Goal: Task Accomplishment & Management: Manage account settings

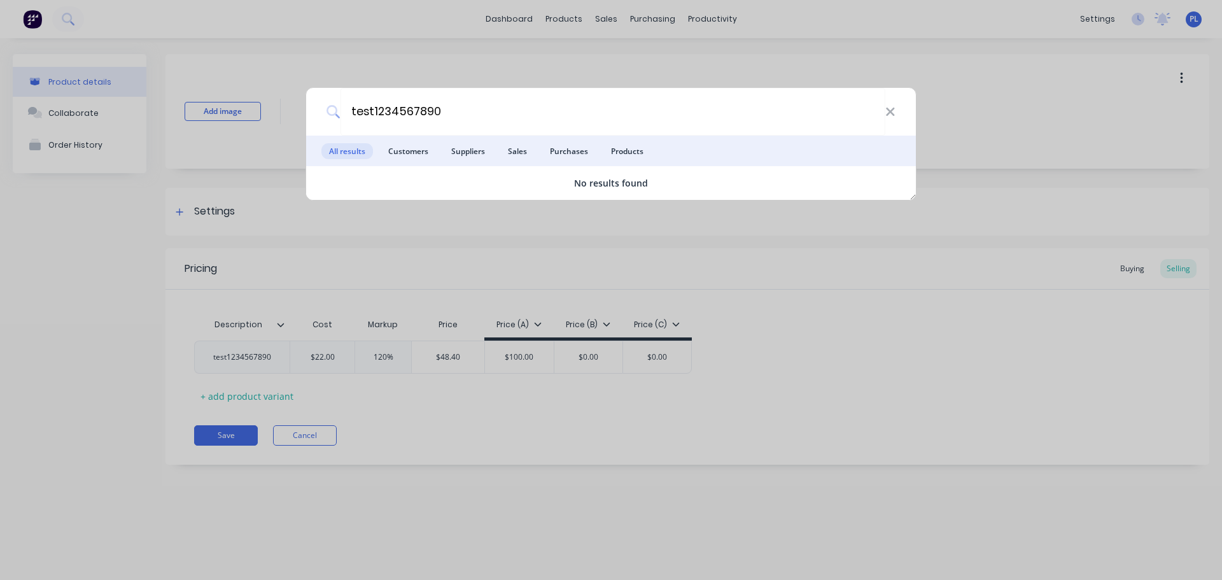
click at [490, 79] on div "test1234567890 All results Customers Suppliers Sales Purchases Products No resu…" at bounding box center [611, 290] width 1222 height 580
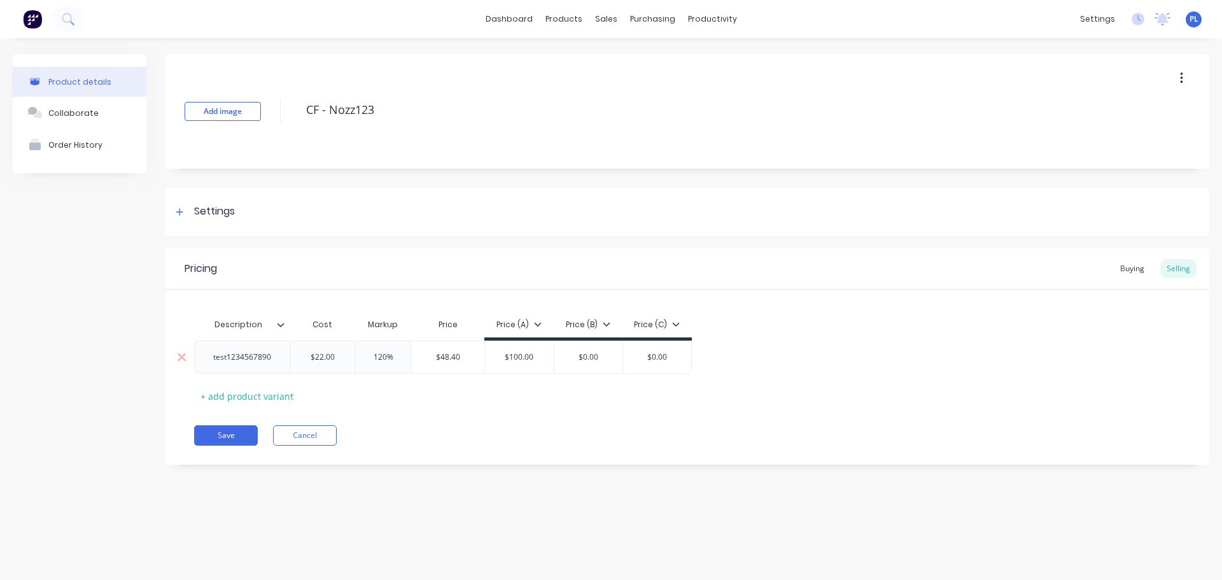
click at [250, 352] on div "test1234567890" at bounding box center [242, 357] width 78 height 17
click at [441, 379] on div "Description Cost Markup Price Price (A) Price (B) Price (C) abcdefghiyiukyuk $2…" at bounding box center [687, 359] width 987 height 94
click at [229, 360] on div "abcdefghiyiukyuk" at bounding box center [243, 357] width 81 height 17
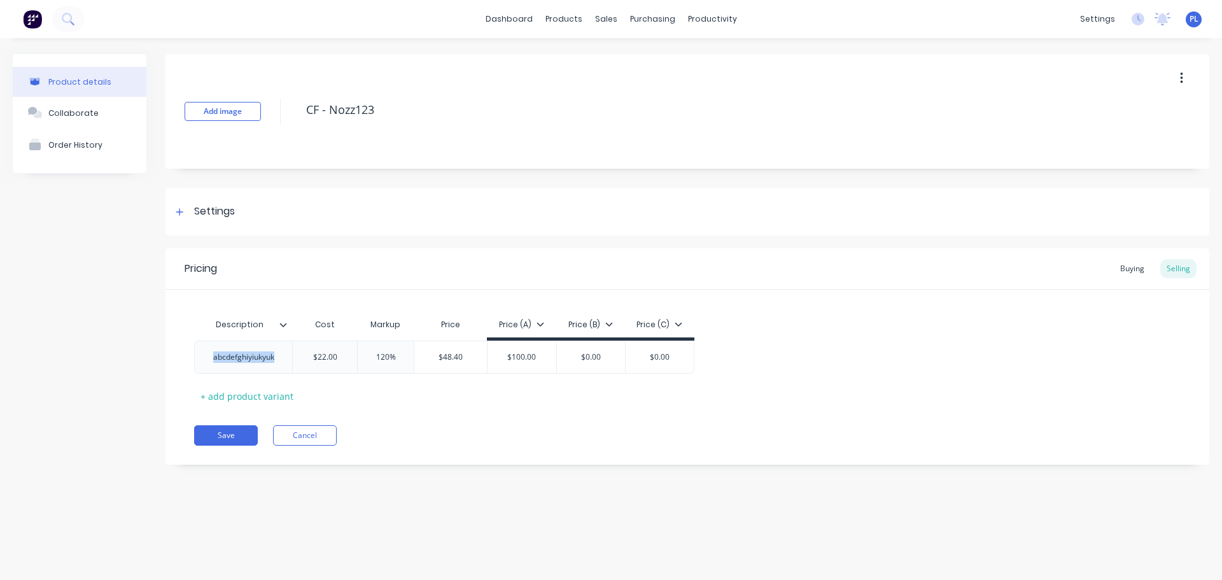
copy div "abcdefghiyiukyuk"
click at [208, 441] on button "Save" at bounding box center [226, 435] width 64 height 20
type textarea "x"
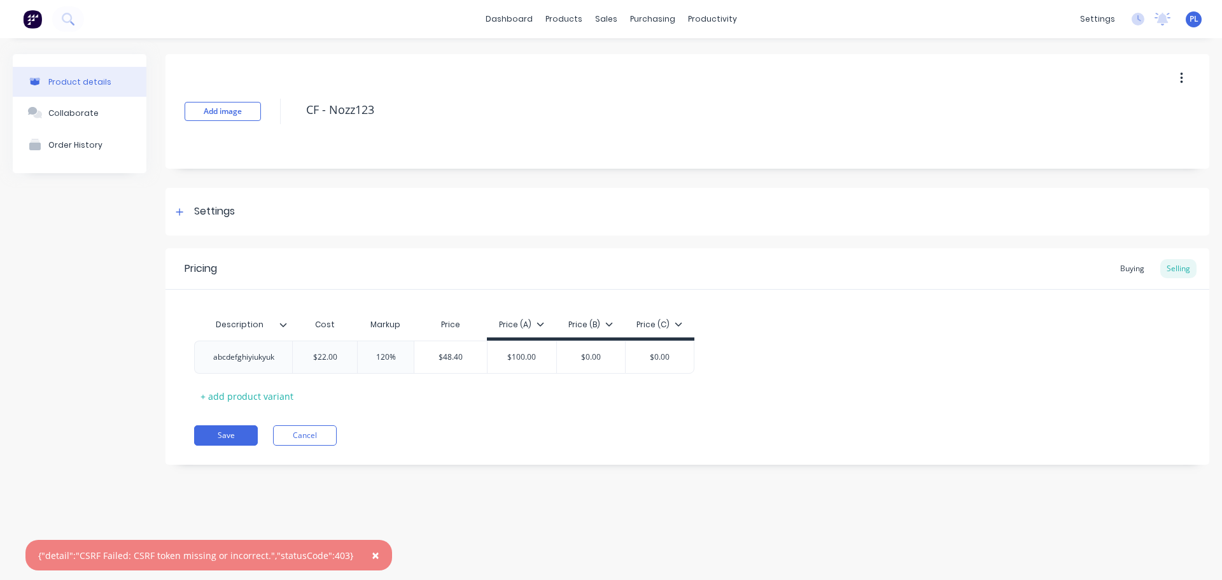
click at [407, 504] on div "Product details Collaborate Order History Add image CF - Nozz123 Settings Produ…" at bounding box center [611, 296] width 1222 height 516
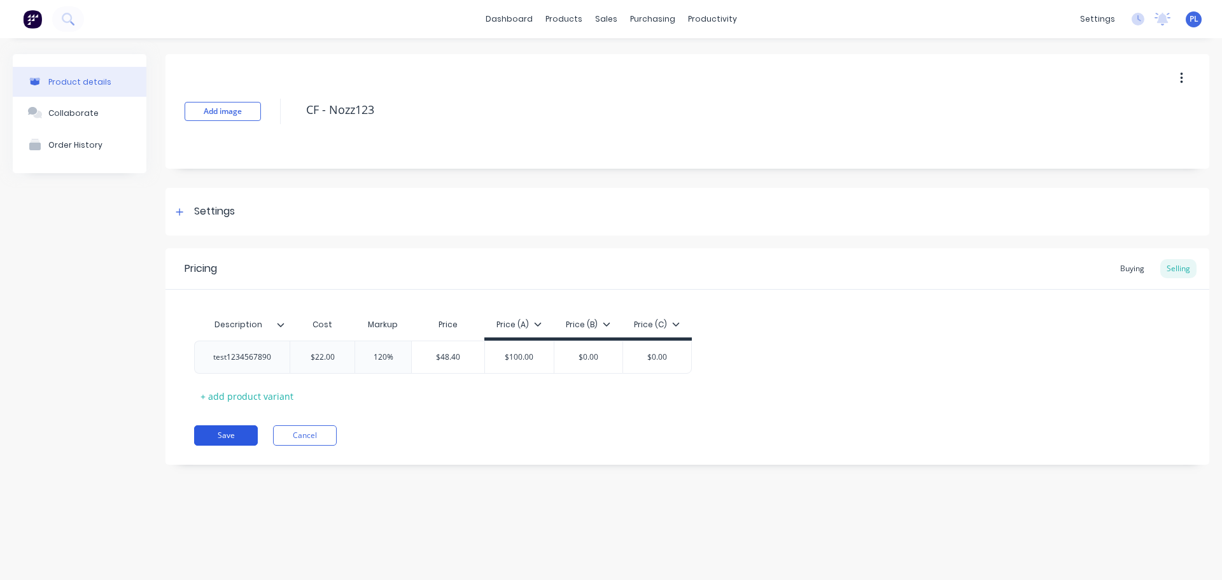
drag, startPoint x: 267, startPoint y: 424, endPoint x: 224, endPoint y: 427, distance: 42.7
click at [225, 425] on div "Pricing Buying Selling Description Cost Markup Price Price (A) Price (B) Price …" at bounding box center [688, 356] width 1044 height 216
click at [234, 353] on div "test1234567890" at bounding box center [242, 357] width 78 height 17
paste div
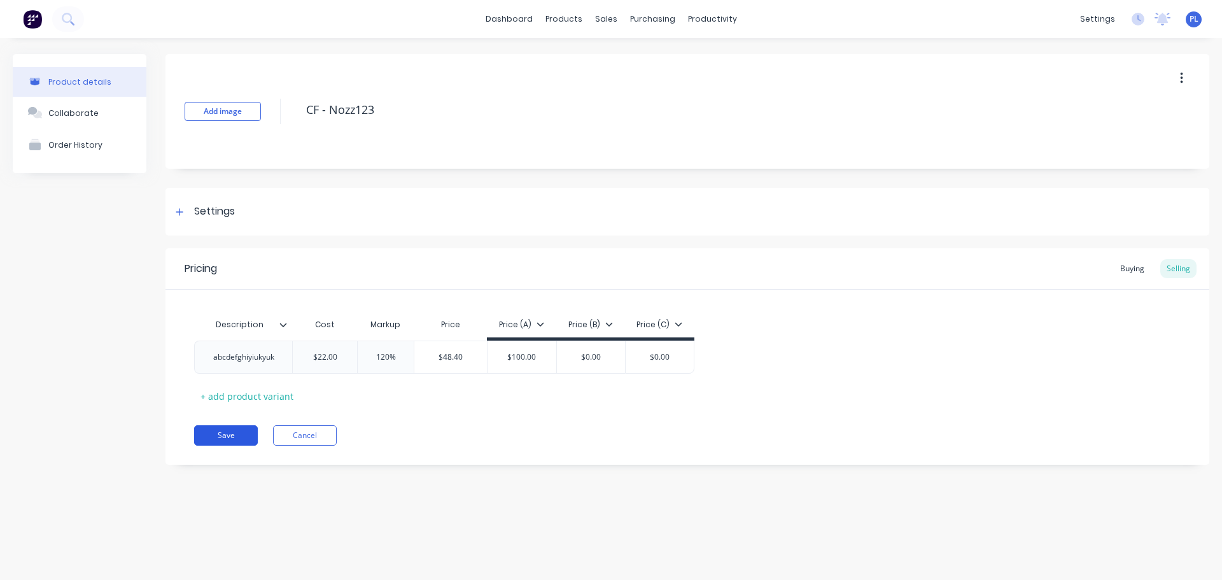
click at [229, 436] on button "Save" at bounding box center [226, 435] width 64 height 20
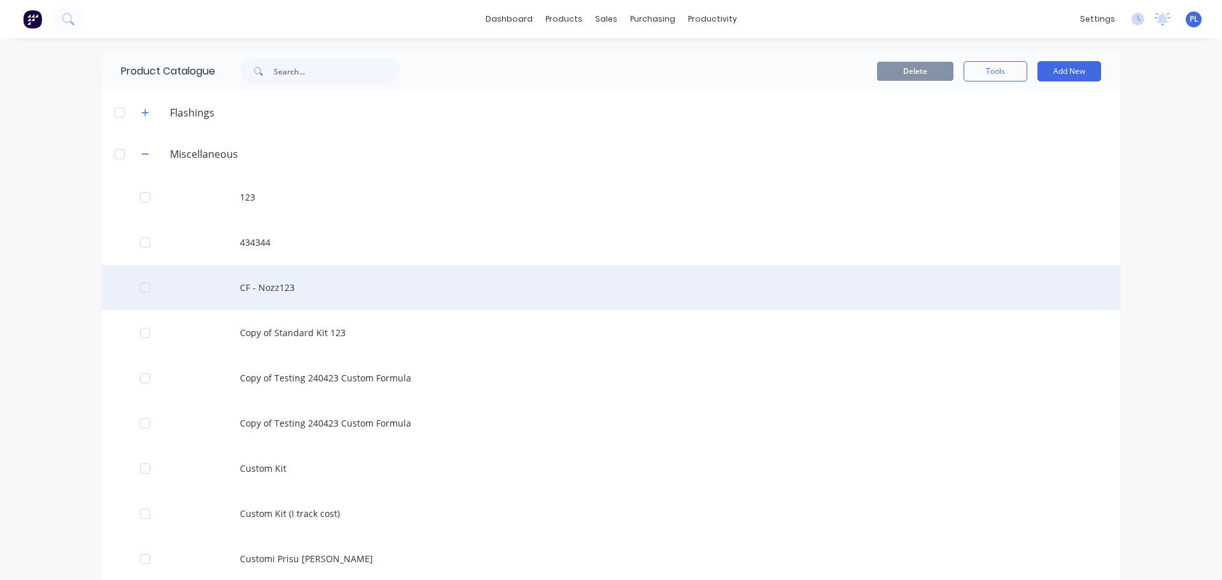
click at [364, 281] on div "CF - Nozz123" at bounding box center [611, 287] width 1019 height 45
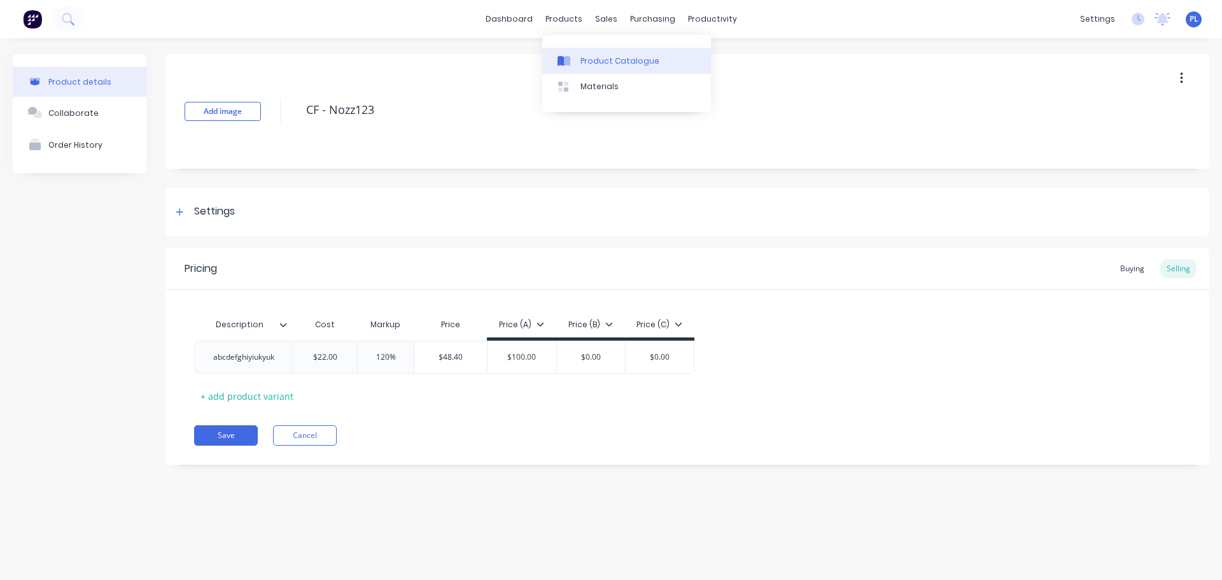
click at [593, 59] on div "Product Catalogue" at bounding box center [620, 60] width 79 height 11
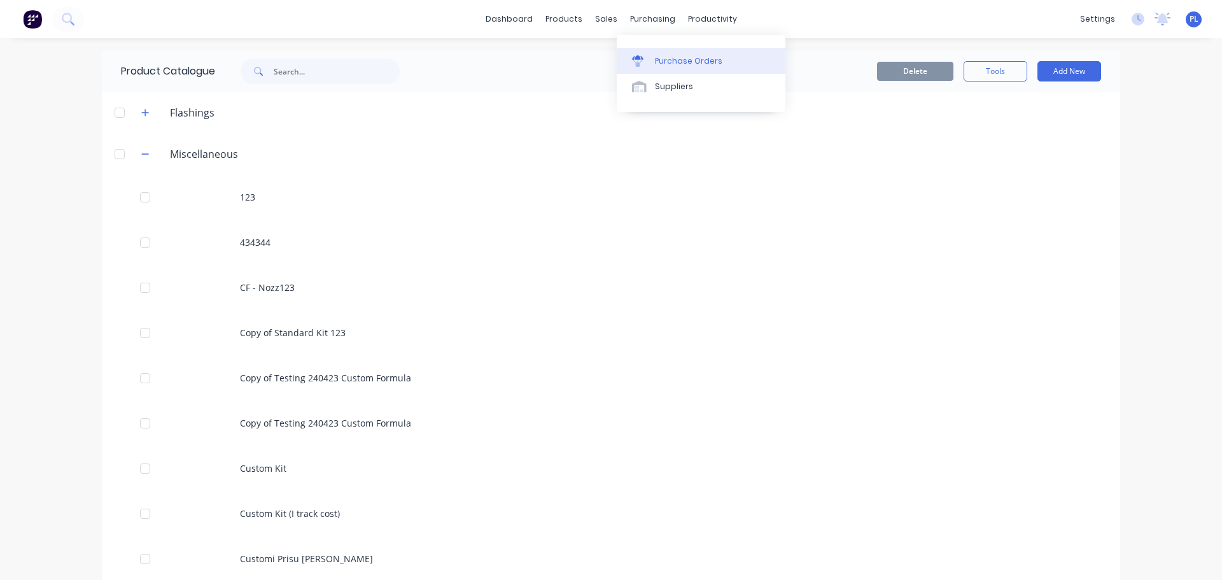
drag, startPoint x: 756, startPoint y: 57, endPoint x: 751, endPoint y: 62, distance: 7.2
click at [753, 60] on link "Purchase Orders" at bounding box center [701, 60] width 169 height 25
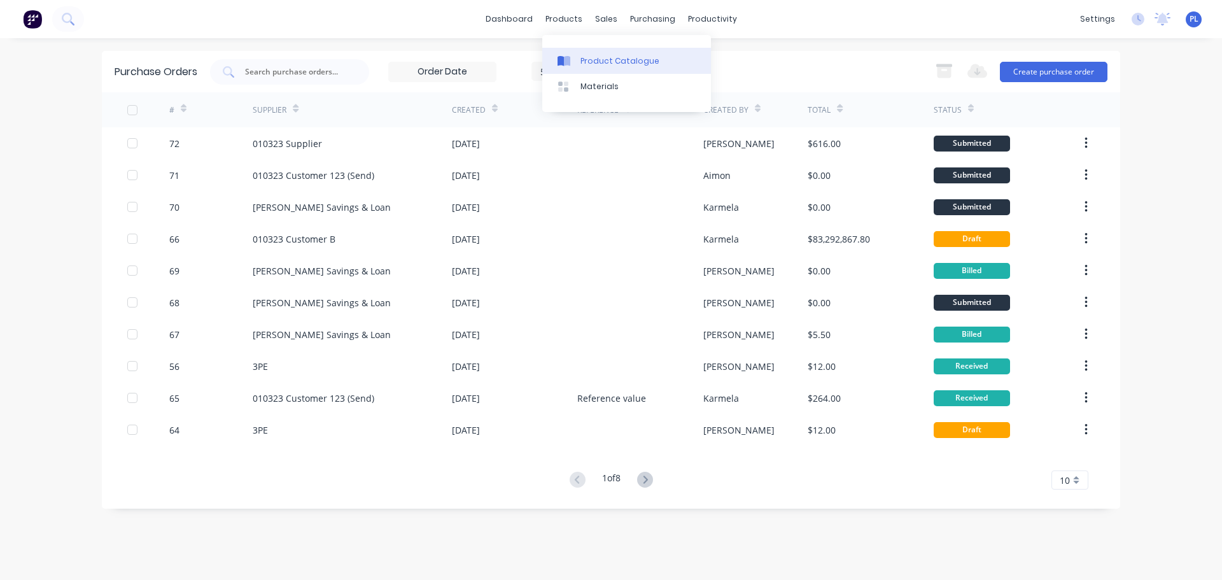
click at [588, 53] on link "Product Catalogue" at bounding box center [626, 60] width 169 height 25
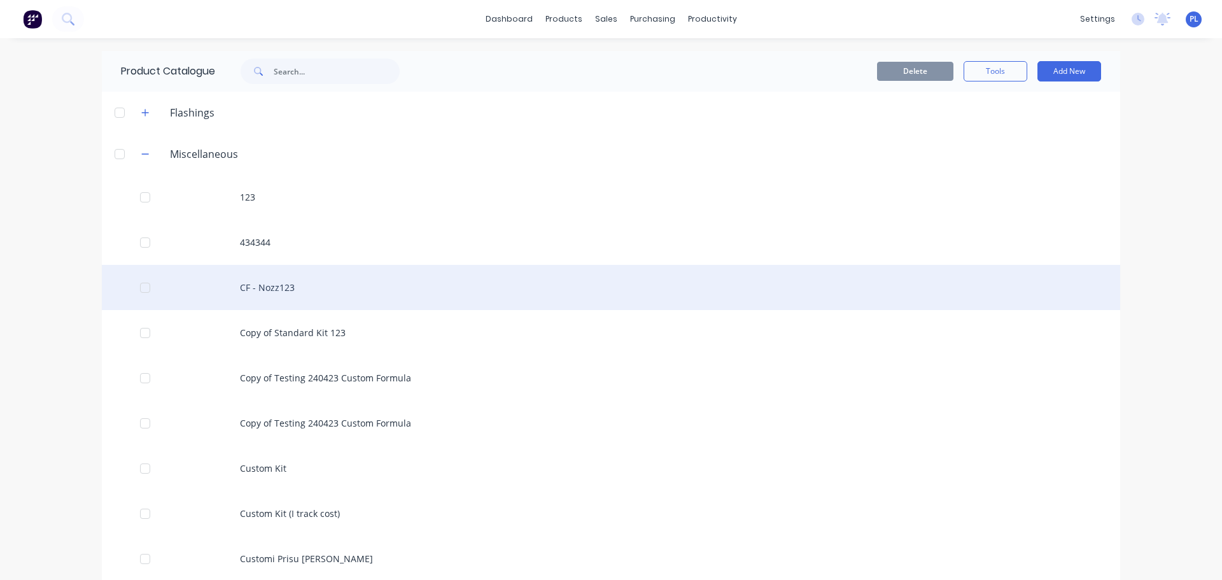
click at [288, 297] on div "CF - Nozz123" at bounding box center [611, 287] width 1019 height 45
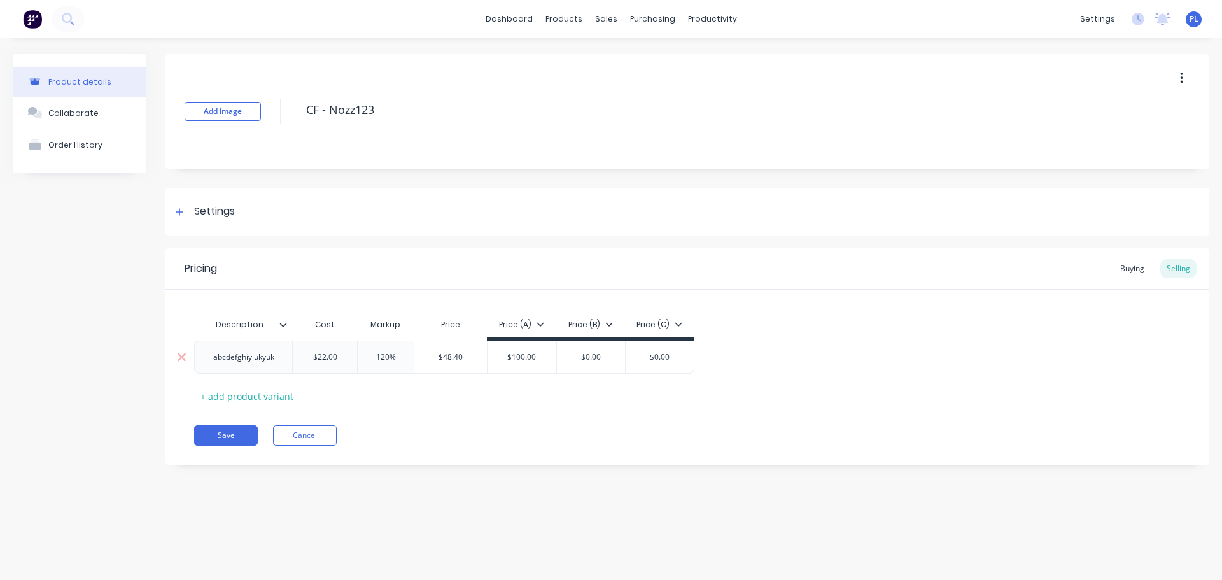
type textarea "x"
click at [234, 347] on div "abcdefghiyiukyuk" at bounding box center [243, 357] width 98 height 33
click at [236, 358] on div "abcdefghiyiukyuk" at bounding box center [243, 357] width 81 height 17
copy div "abcdefghiyiukyuk"
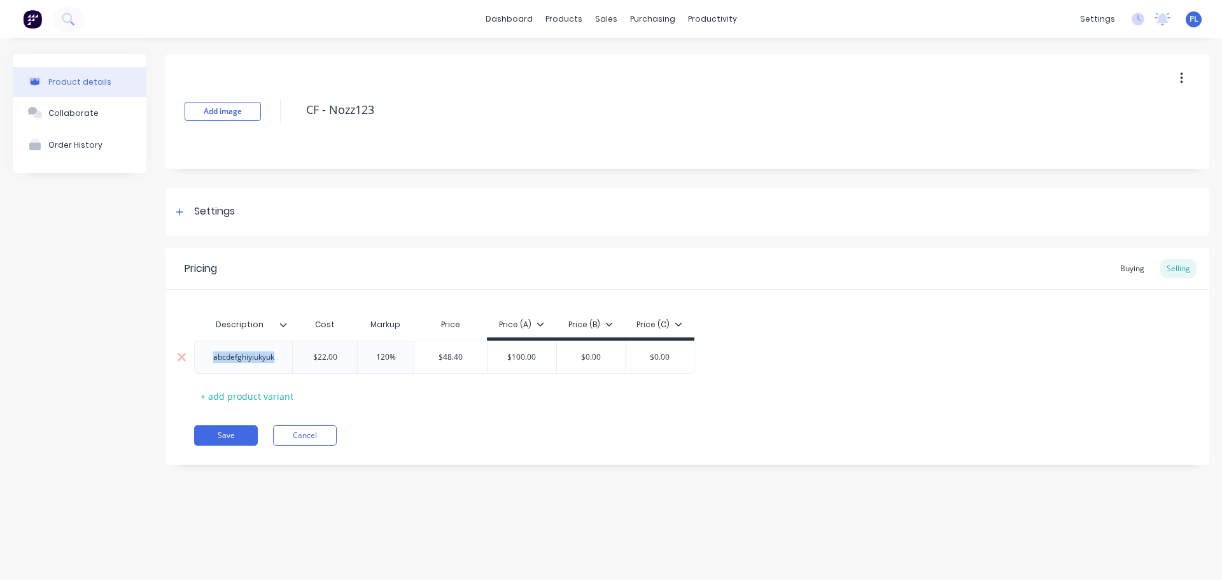
paste div
copy div "abcdefghiyiukyukabcdefghiyiukyuk"
click at [226, 436] on button "Save" at bounding box center [226, 442] width 64 height 20
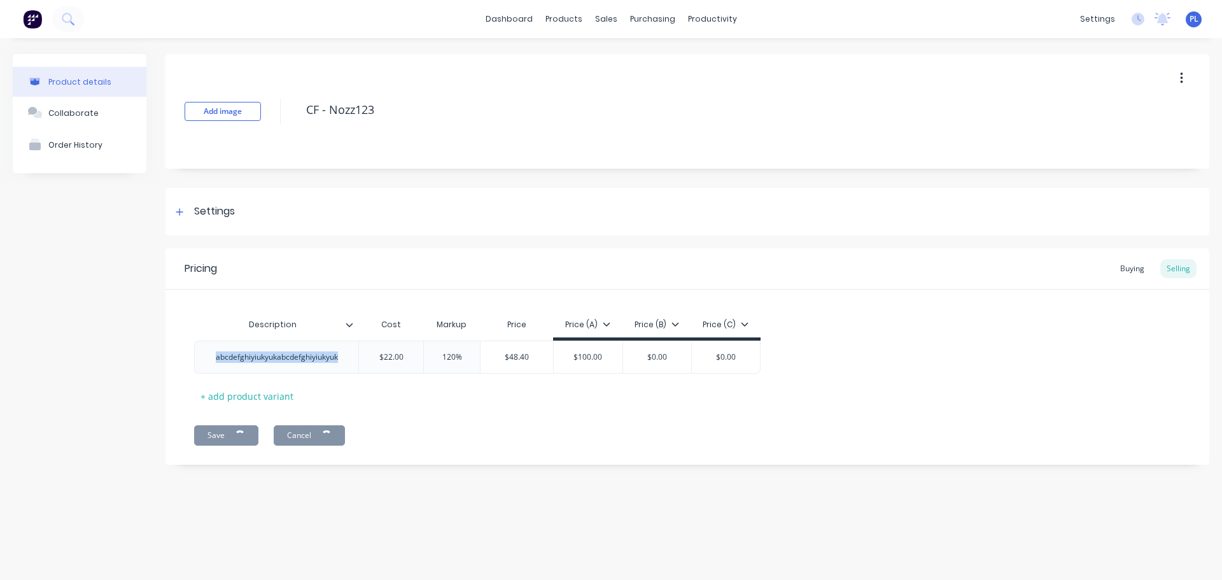
type textarea "x"
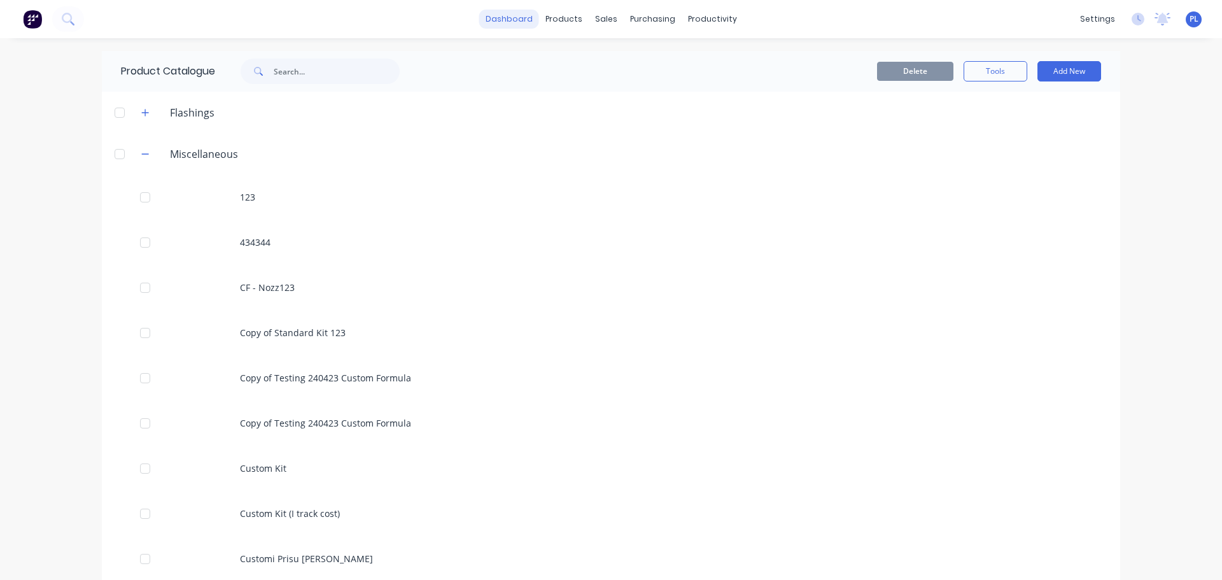
click at [507, 26] on link "dashboard" at bounding box center [509, 19] width 60 height 19
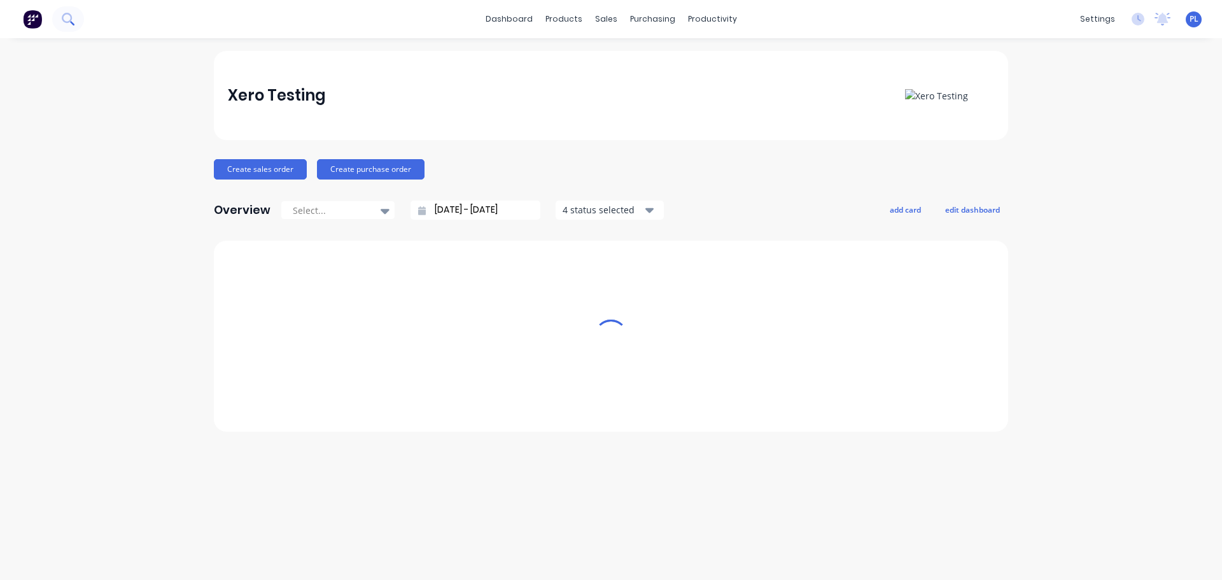
click at [65, 18] on icon at bounding box center [68, 19] width 12 height 12
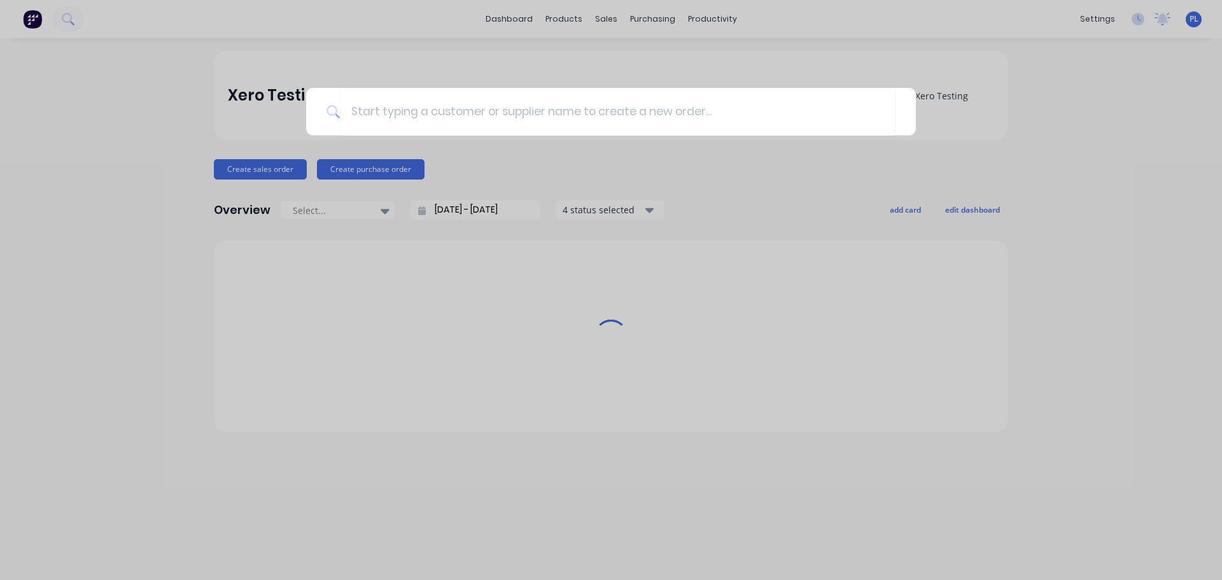
type input "a"
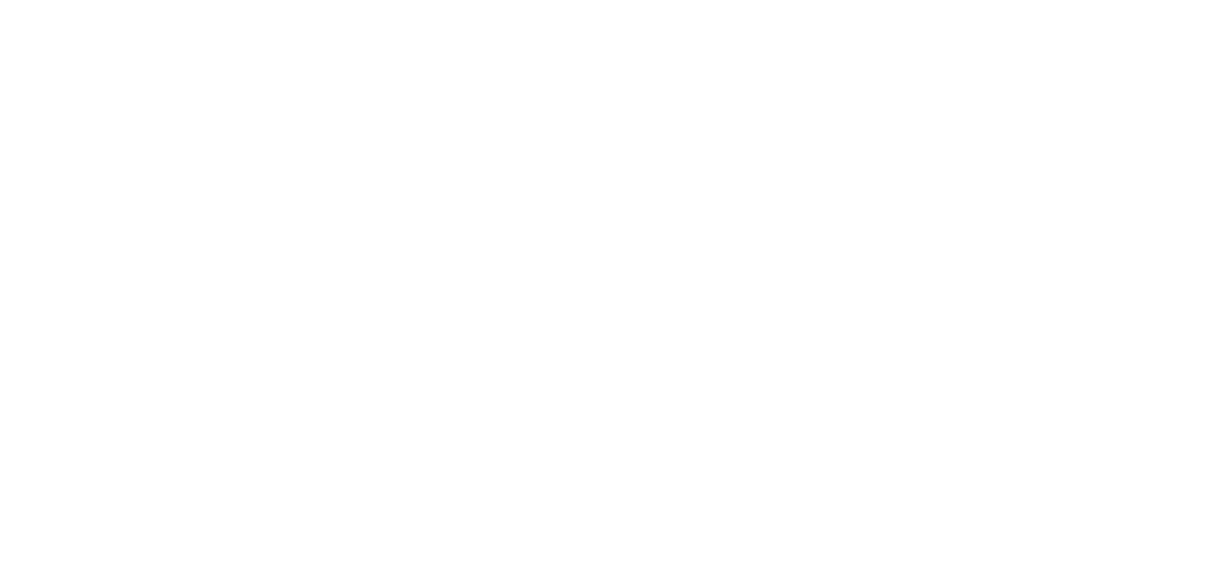
click at [66, 0] on html at bounding box center [611, 0] width 1222 height 0
drag, startPoint x: 211, startPoint y: 255, endPoint x: 218, endPoint y: 255, distance: 7.0
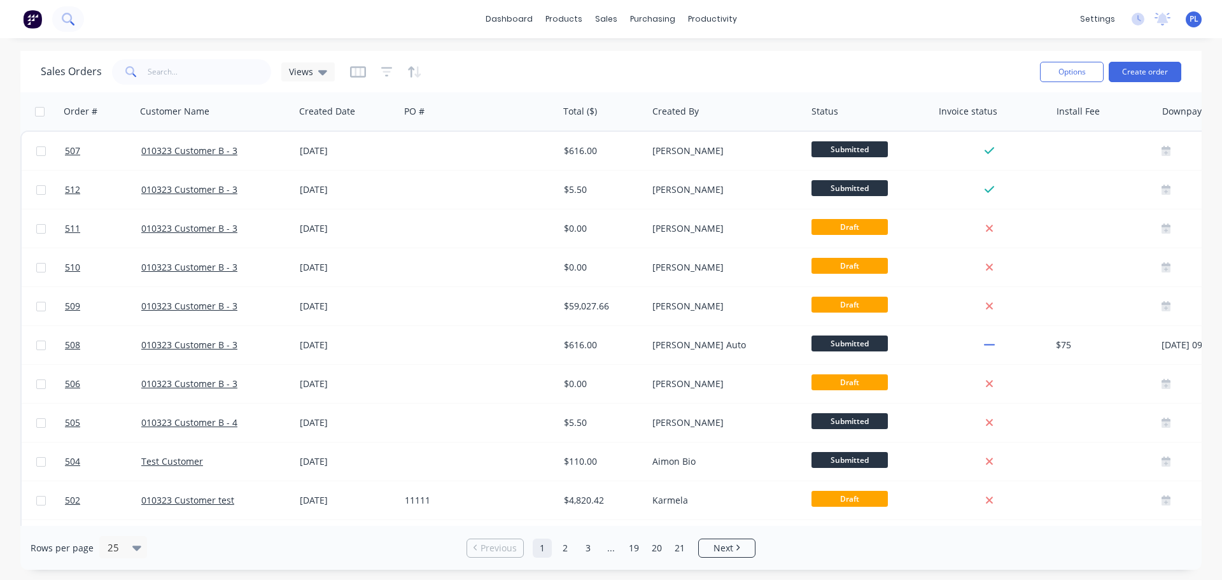
click at [75, 26] on button at bounding box center [68, 18] width 32 height 25
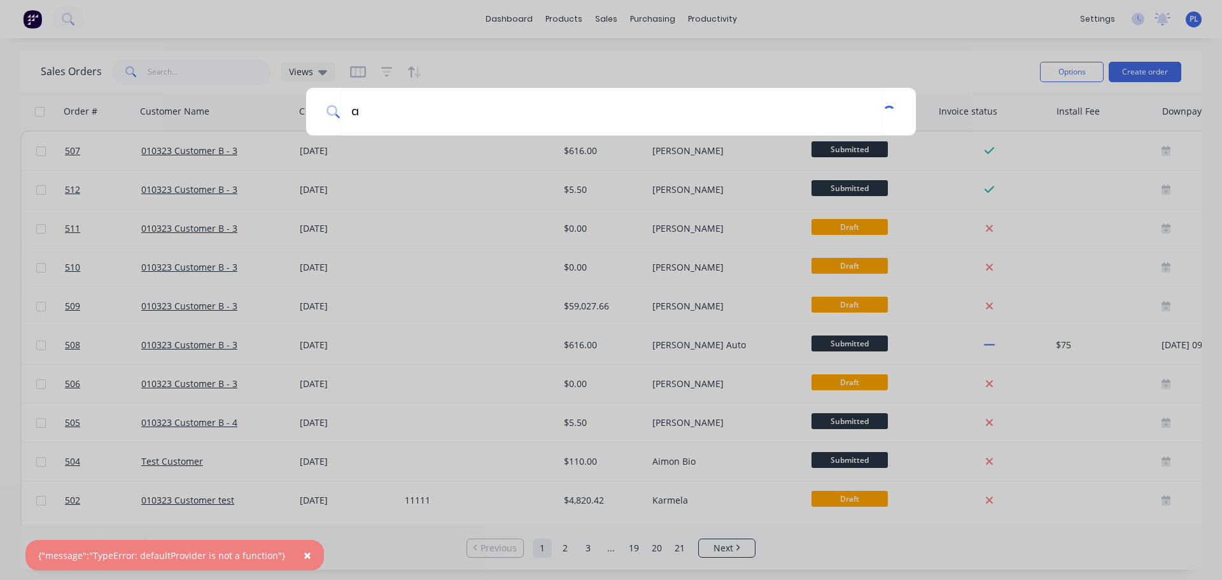
type input "a"
click at [181, 552] on div "{"message":"TypeError: defaultProvider is not a function"}" at bounding box center [161, 555] width 247 height 13
drag, startPoint x: 45, startPoint y: 555, endPoint x: 276, endPoint y: 556, distance: 231.8
click at [276, 557] on div "{"message":"TypeError: defaultProvider is not a function"}" at bounding box center [161, 555] width 247 height 13
click at [291, 555] on button "×" at bounding box center [307, 555] width 33 height 31
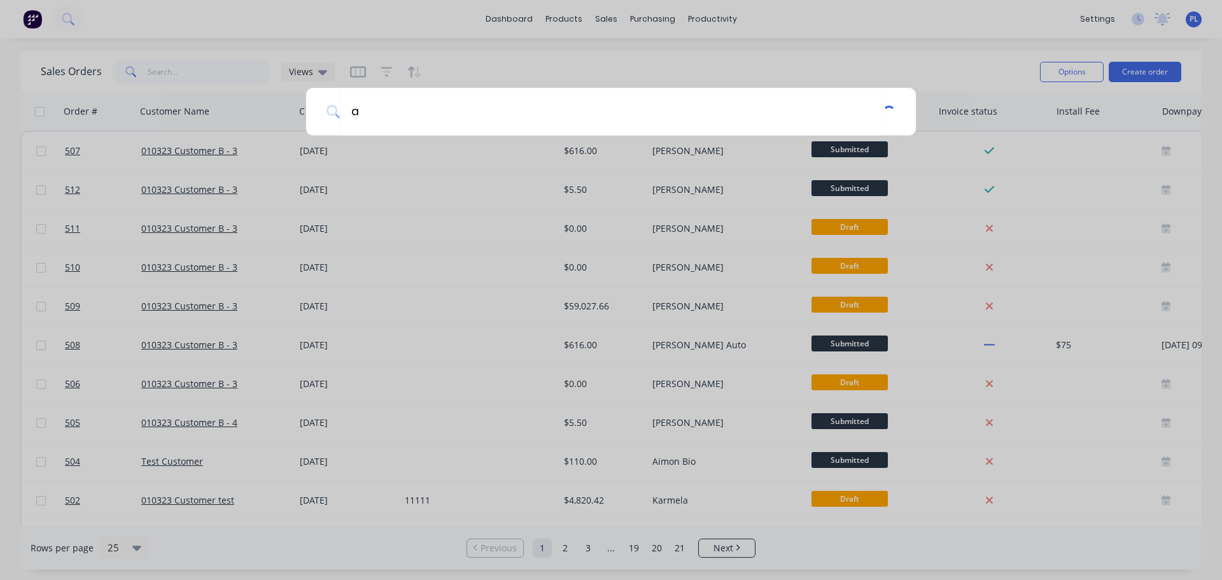
click at [215, 53] on div "a" at bounding box center [611, 290] width 1222 height 580
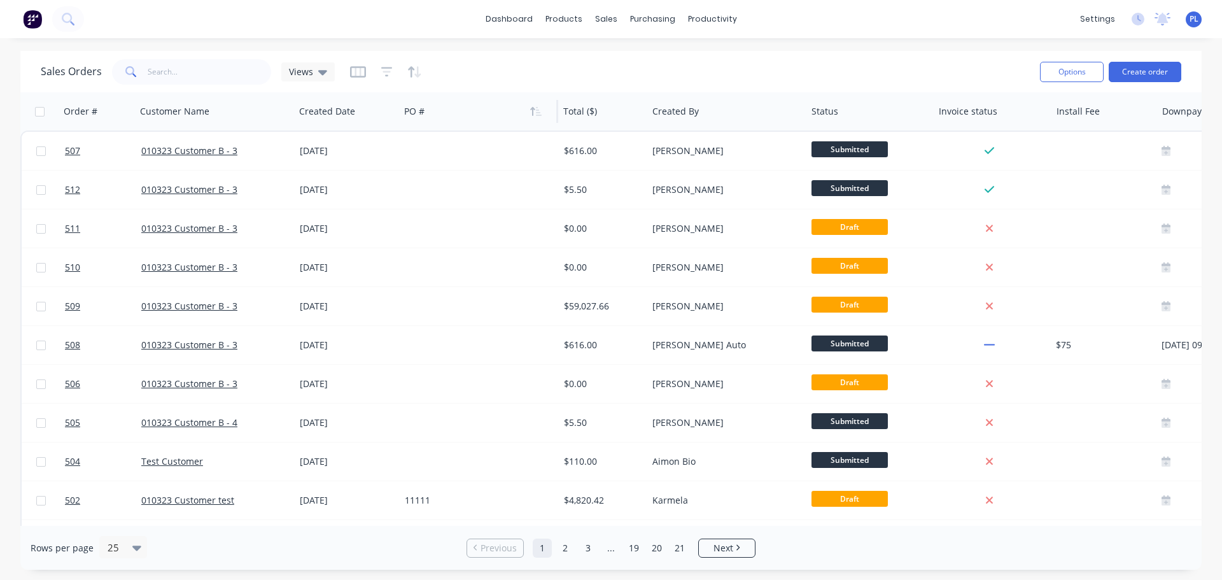
click at [460, 114] on div at bounding box center [474, 111] width 141 height 25
click at [59, 22] on button at bounding box center [68, 18] width 32 height 25
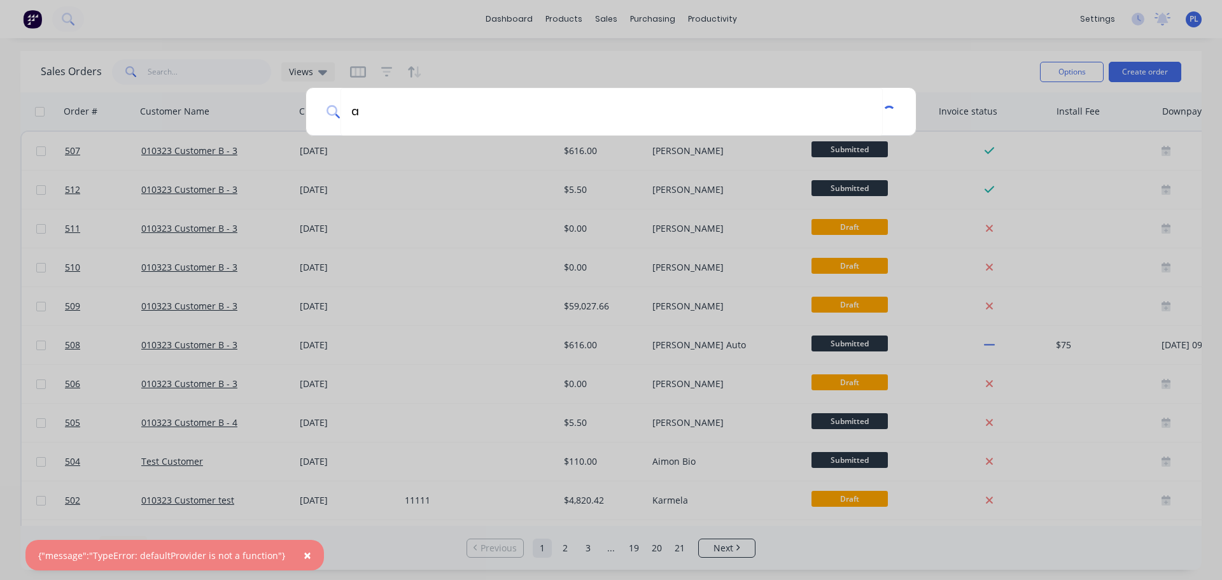
type input "a"
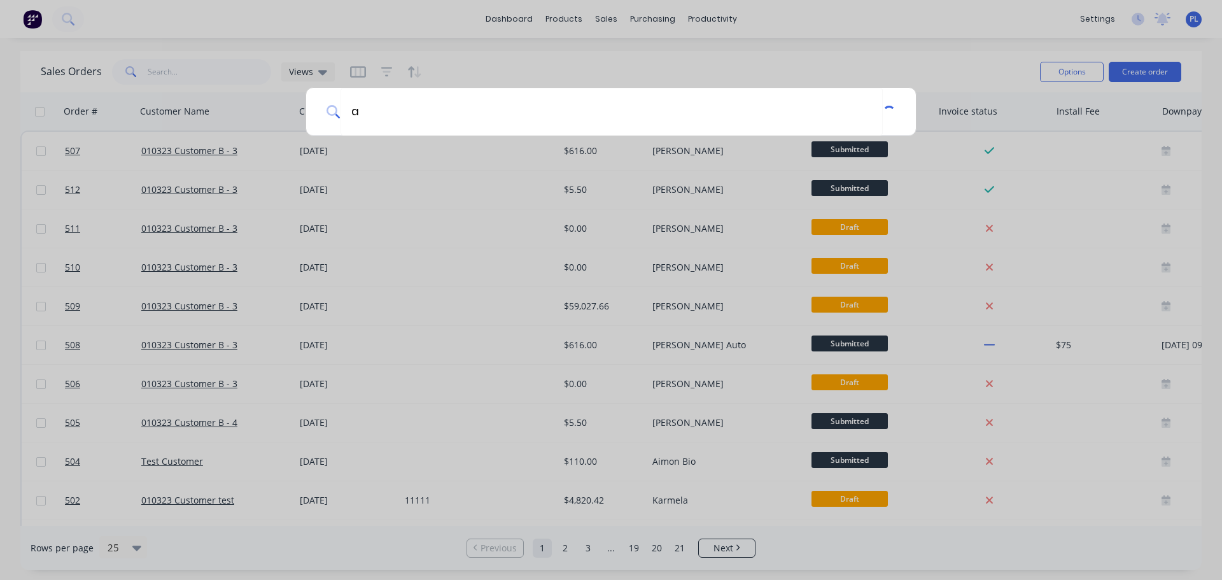
click at [378, 234] on div "a" at bounding box center [611, 290] width 1222 height 580
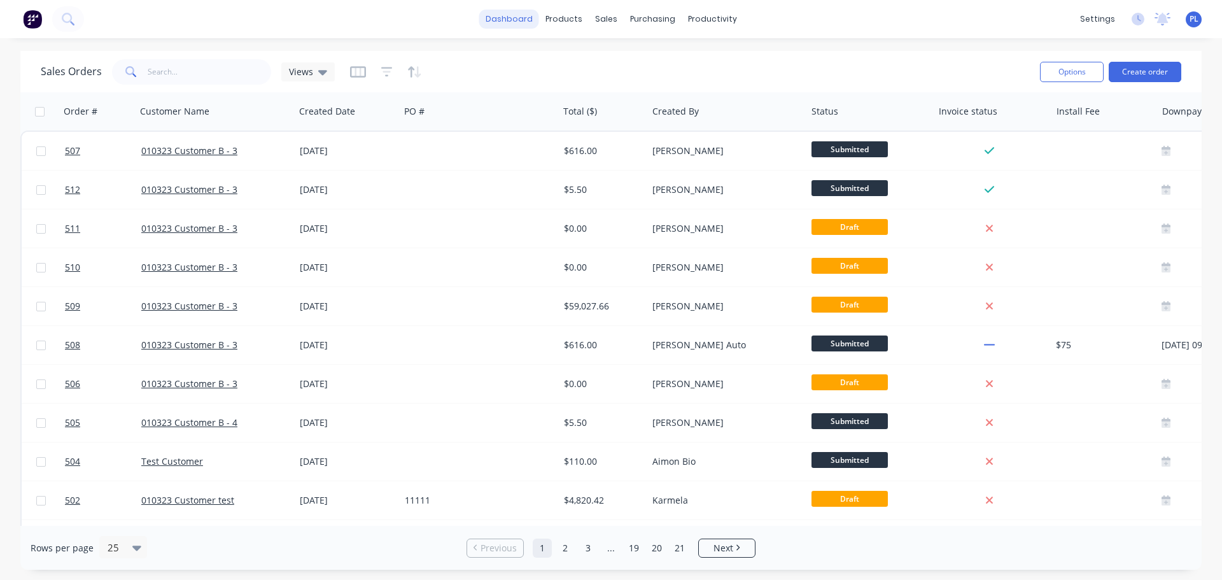
click at [520, 22] on link "dashboard" at bounding box center [509, 19] width 60 height 19
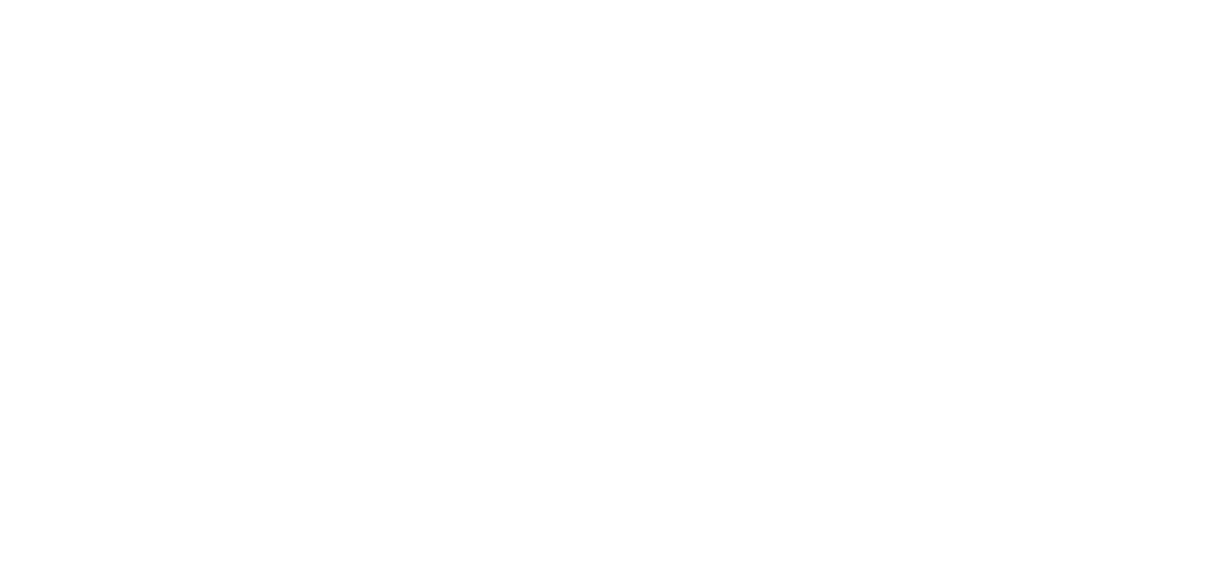
click at [563, 0] on html at bounding box center [611, 0] width 1222 height 0
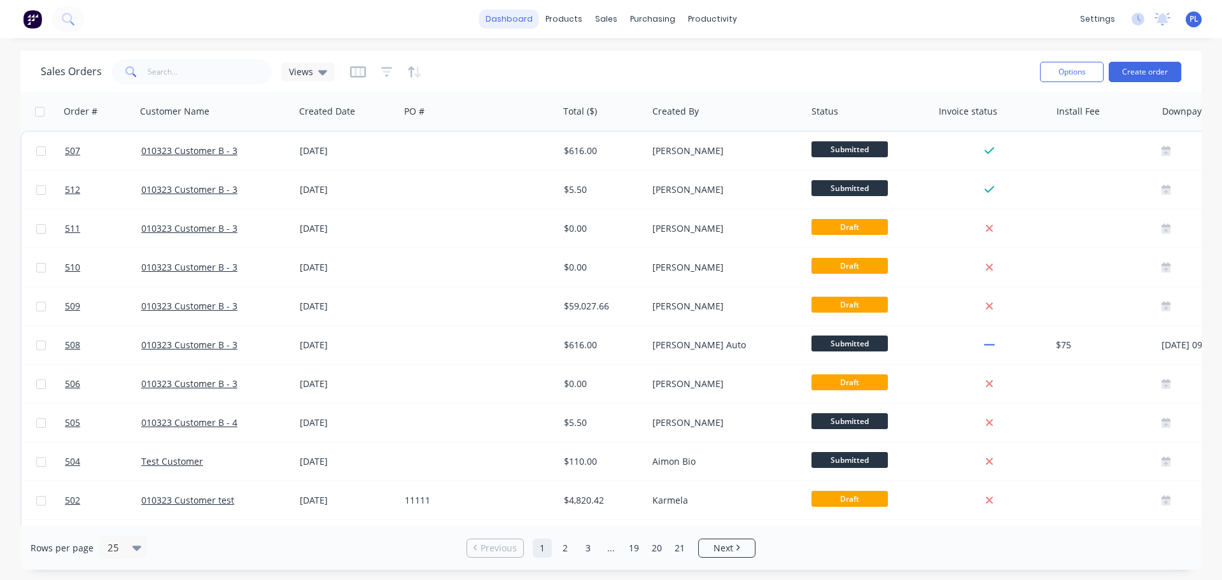
click at [515, 13] on link "dashboard" at bounding box center [509, 19] width 60 height 19
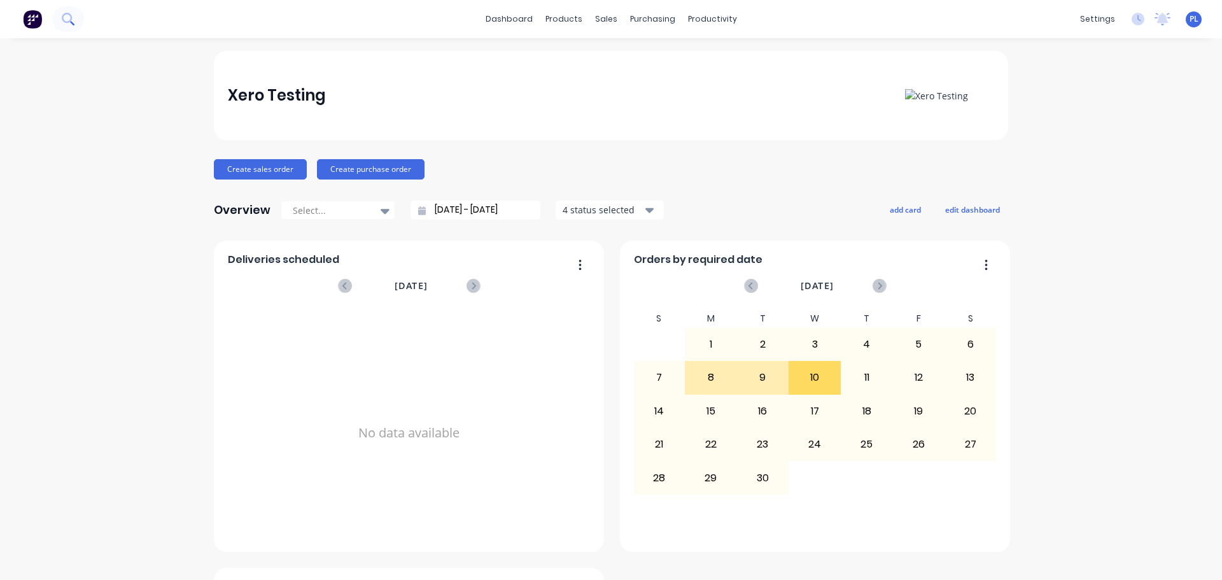
click at [59, 18] on button at bounding box center [68, 18] width 32 height 25
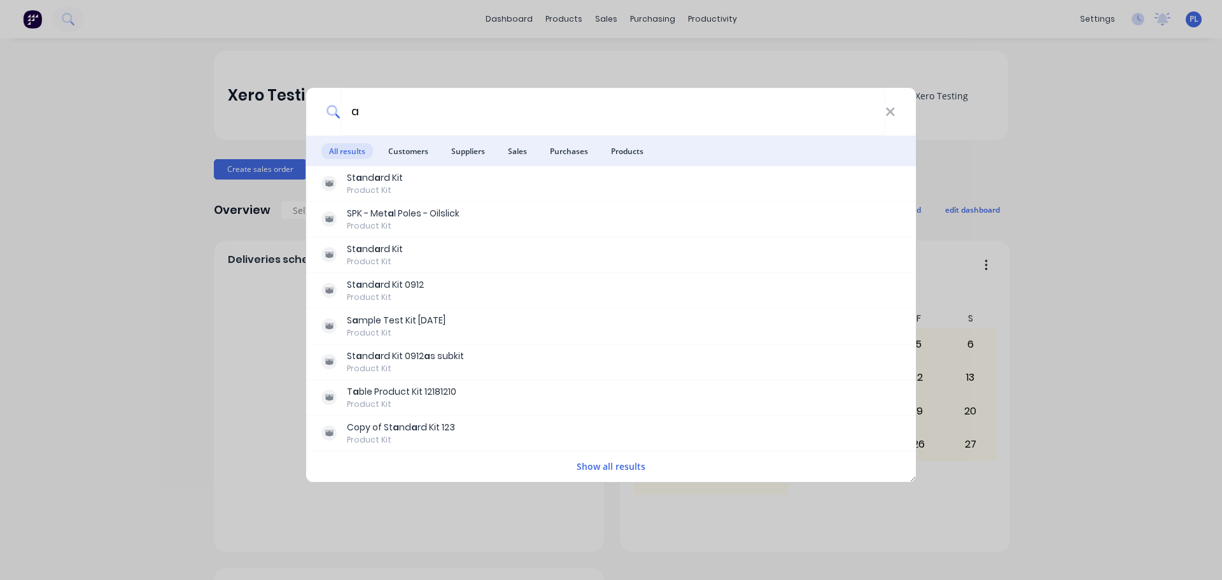
type input "a"
drag, startPoint x: 58, startPoint y: 204, endPoint x: 304, endPoint y: 19, distance: 307.9
click at [62, 198] on div "a All results Customers Suppliers Sales Purchases Products St a nd a rd Kit Pro…" at bounding box center [611, 290] width 1222 height 580
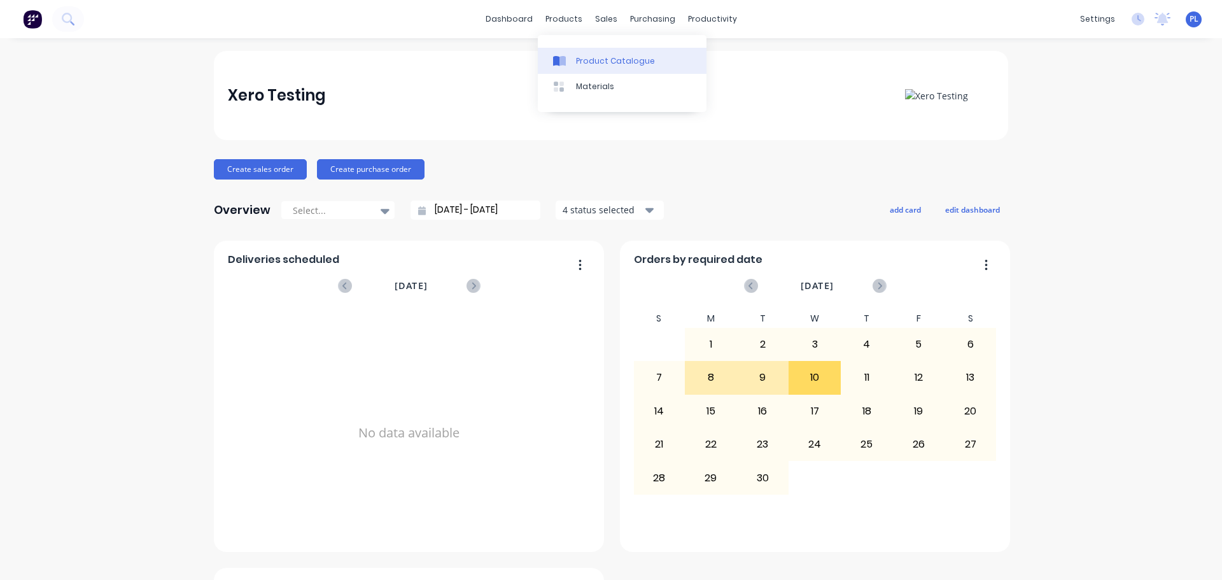
click at [621, 59] on div "Product Catalogue" at bounding box center [615, 60] width 79 height 11
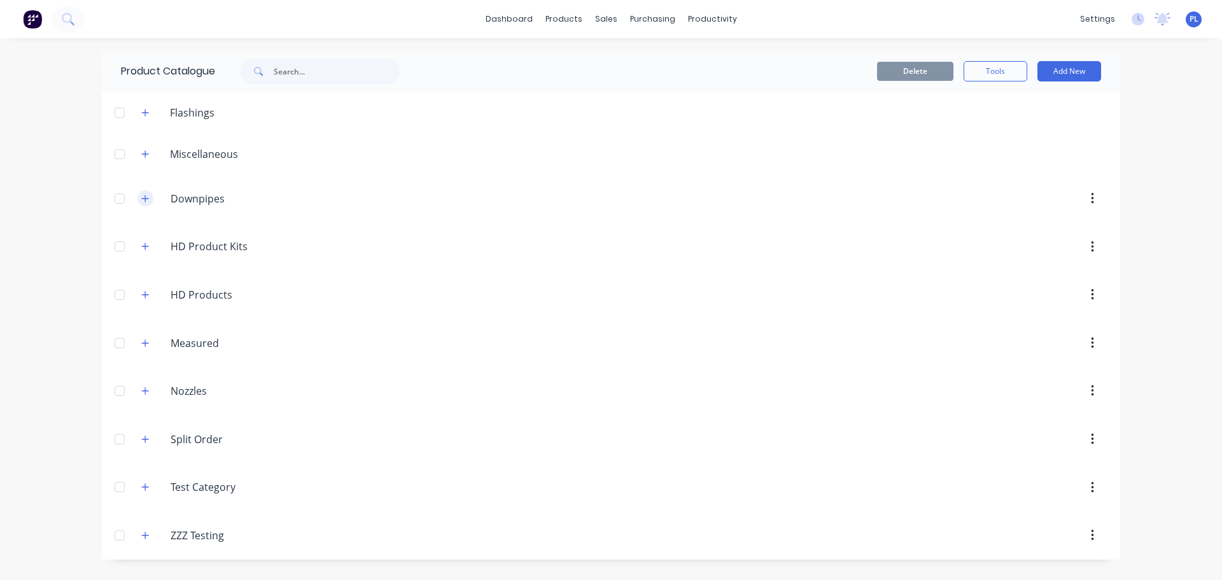
click at [147, 197] on icon "button" at bounding box center [145, 198] width 8 height 9
click at [290, 243] on div "Round Downpipe - Tapered" at bounding box center [611, 245] width 1019 height 45
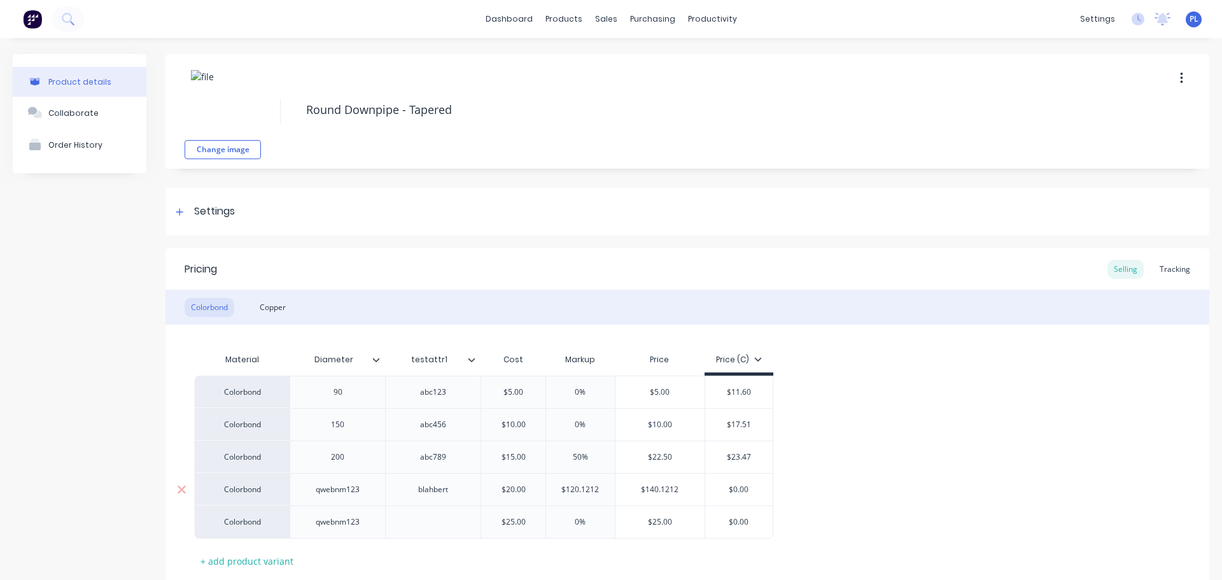
click at [323, 487] on div "qwebnm123" at bounding box center [338, 489] width 64 height 17
click at [324, 487] on div "qwebnm123" at bounding box center [338, 489] width 64 height 17
copy div "qwebnm123"
click at [70, 18] on icon at bounding box center [68, 19] width 12 height 12
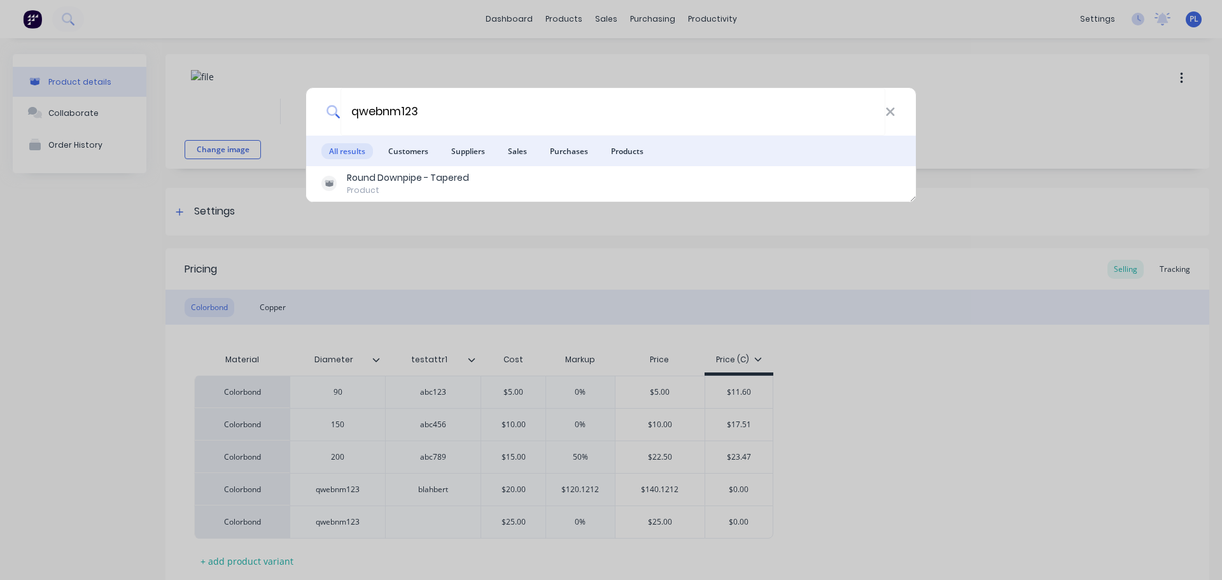
type input "qwebnm123"
click at [335, 431] on div "qwebnm123 All results Customers Suppliers Sales Purchases Products Round Downpi…" at bounding box center [611, 290] width 1222 height 580
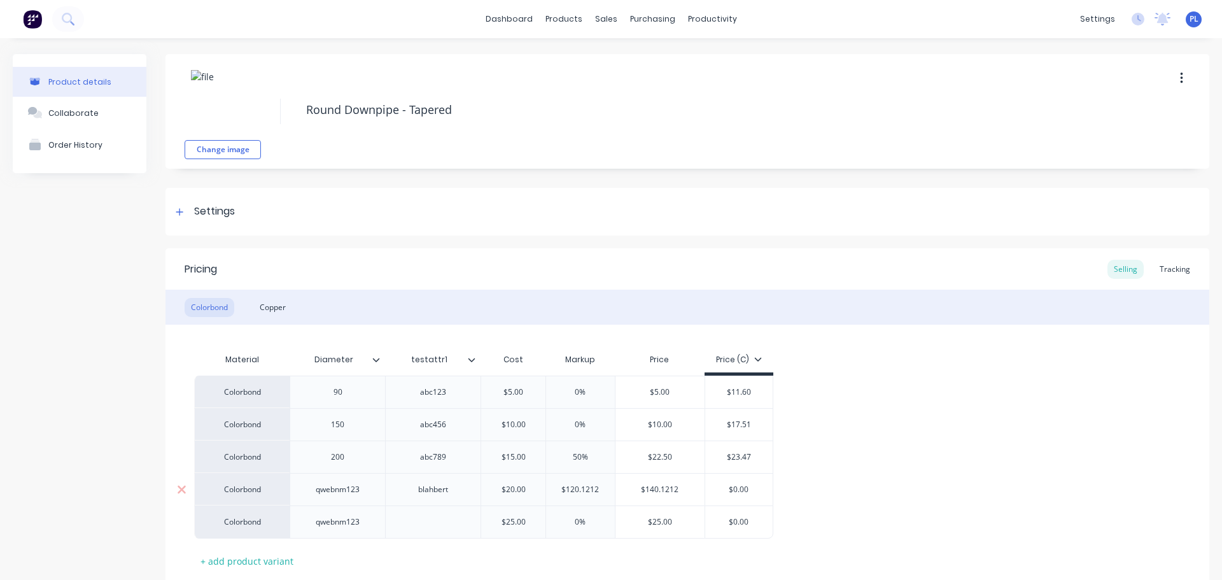
click at [464, 498] on div "blahbert" at bounding box center [433, 489] width 96 height 32
click at [426, 481] on div "blahbert" at bounding box center [433, 489] width 96 height 32
click at [435, 495] on div "blahbert" at bounding box center [434, 489] width 64 height 17
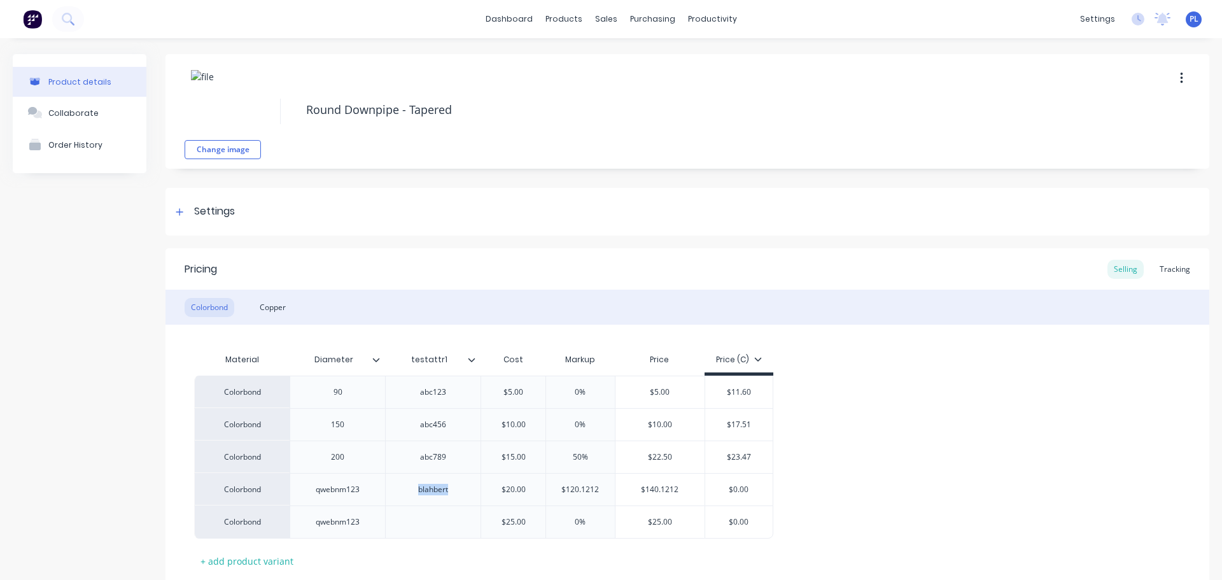
copy div "blahbert"
click at [66, 23] on icon at bounding box center [68, 19] width 12 height 12
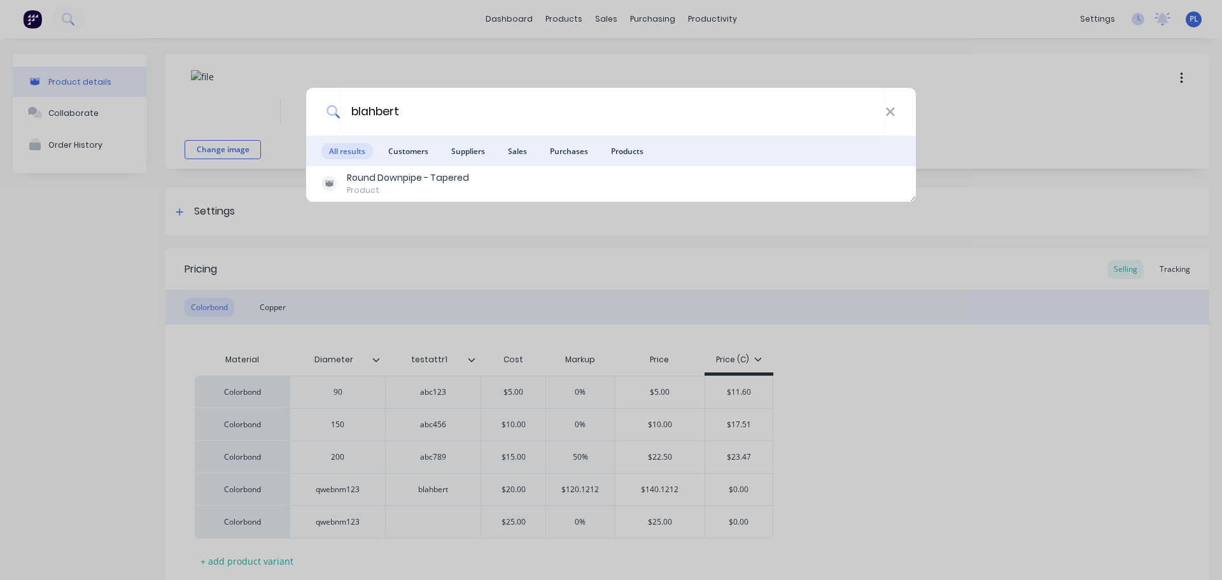
type input "blahbert"
drag, startPoint x: 0, startPoint y: 432, endPoint x: 0, endPoint y: 409, distance: 22.9
click at [0, 432] on div "blahbert All results Customers Suppliers Sales Purchases Products Round Downpip…" at bounding box center [611, 290] width 1222 height 580
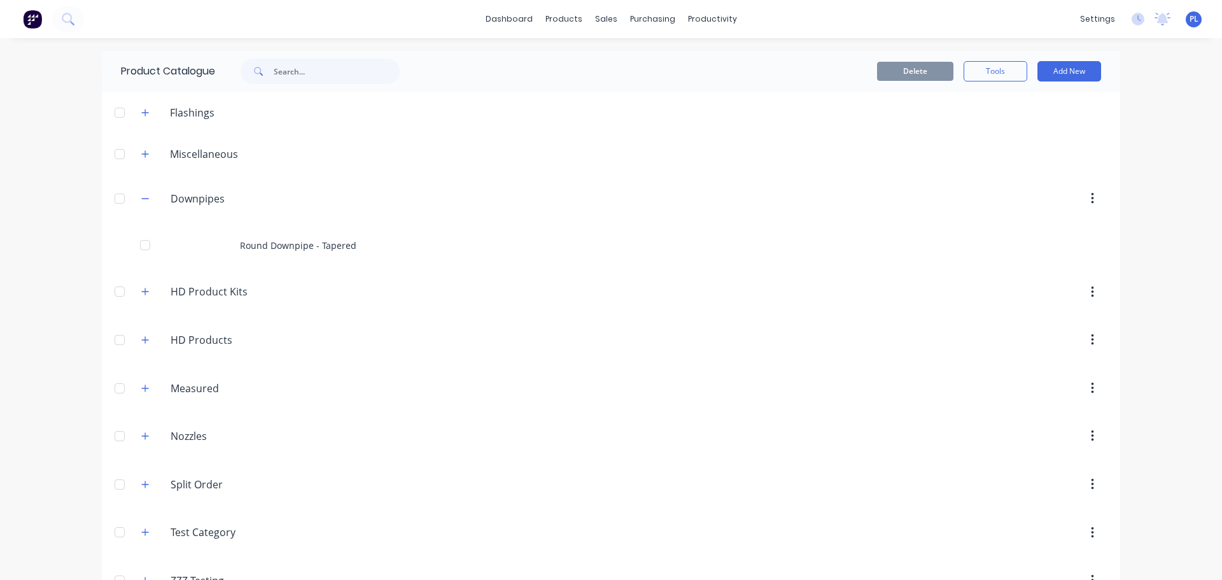
click at [142, 143] on header "Miscellaneous" at bounding box center [611, 153] width 1019 height 41
click at [143, 152] on icon "button" at bounding box center [145, 154] width 8 height 9
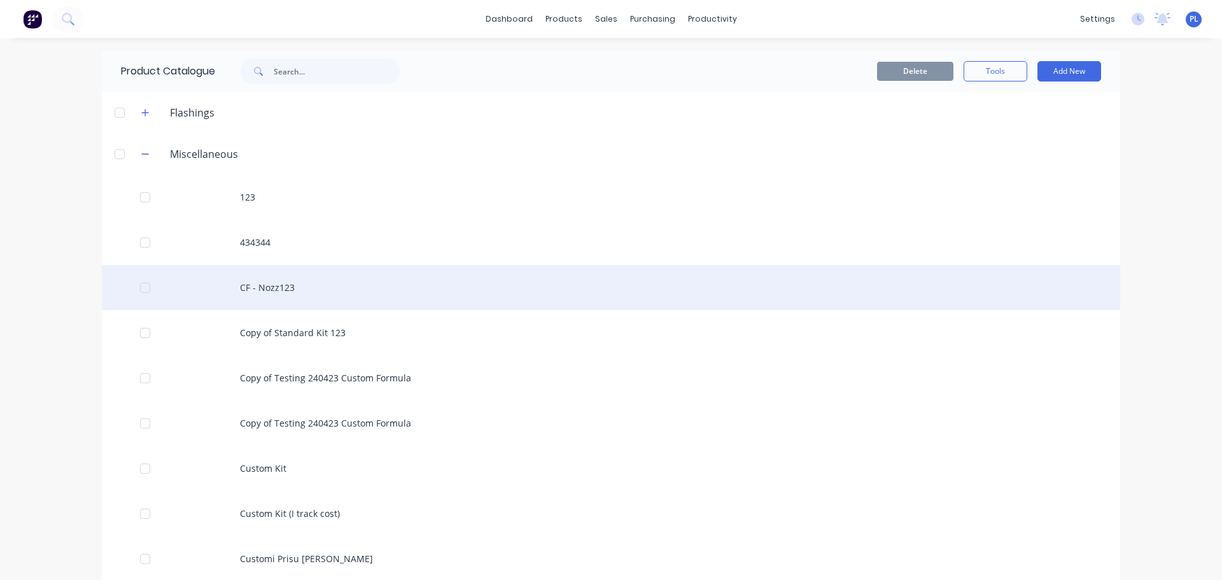
click at [266, 300] on div "CF - Nozz123" at bounding box center [611, 287] width 1019 height 45
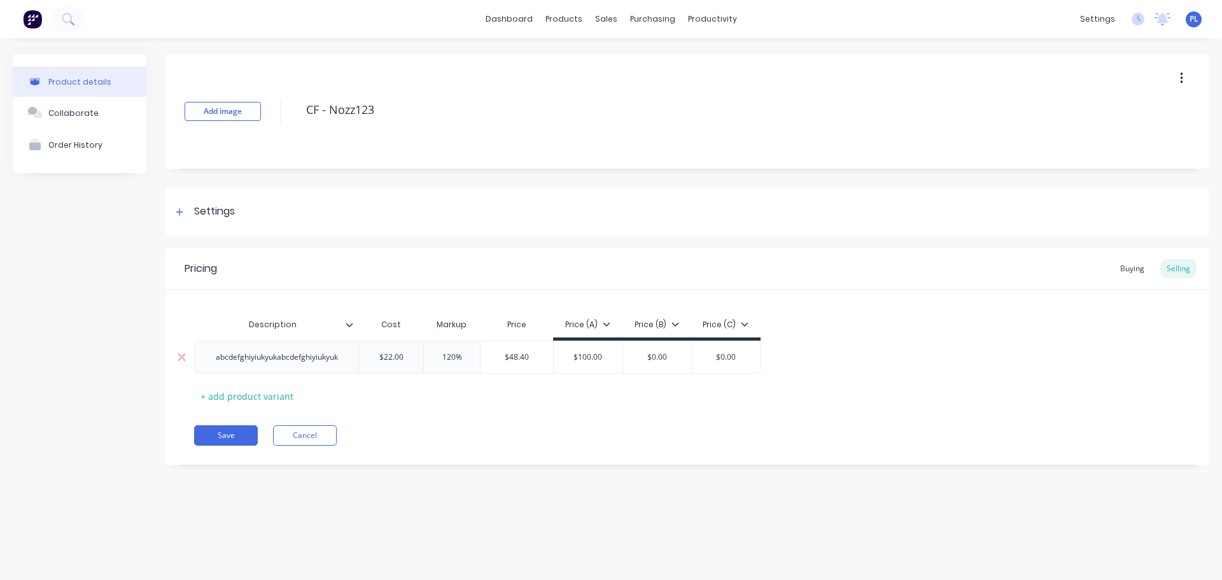
click at [260, 350] on div "abcdefghiyiukyukabcdefghiyiukyuk" at bounding box center [277, 357] width 143 height 17
click at [262, 353] on div "abcdefghiyiukyukabcdefghiyiukyuk" at bounding box center [277, 357] width 143 height 17
click at [262, 355] on div "abcdefghiyiukyukabcdefghiyiukyuk" at bounding box center [277, 357] width 143 height 17
copy div "abcdefghiyiukyukabcdefghiyiukyuk"
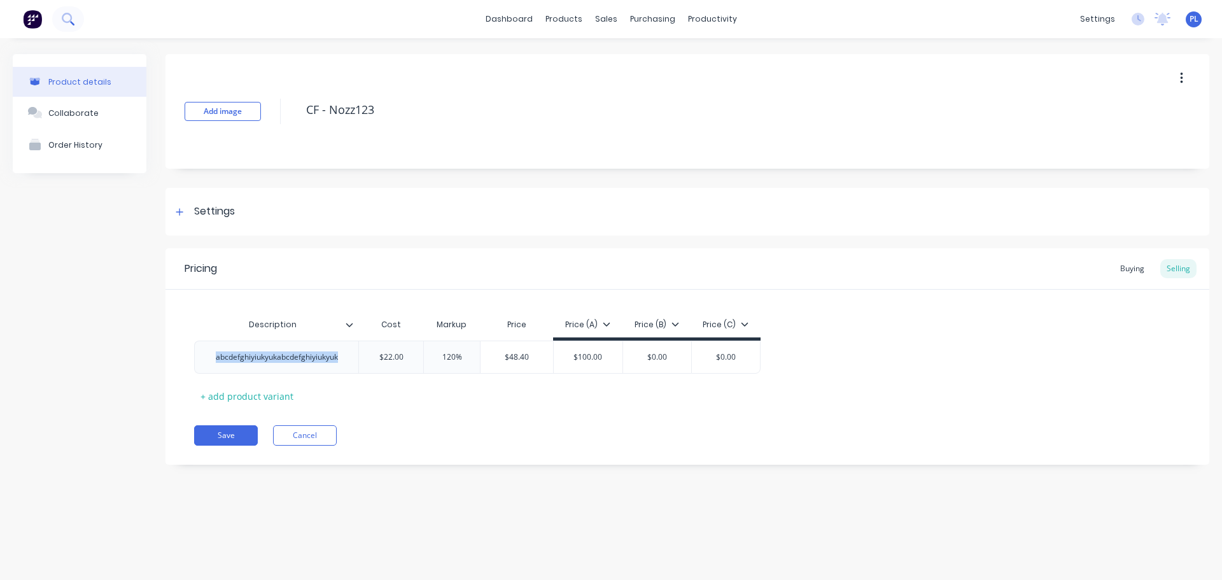
click at [68, 23] on icon at bounding box center [68, 19] width 12 height 12
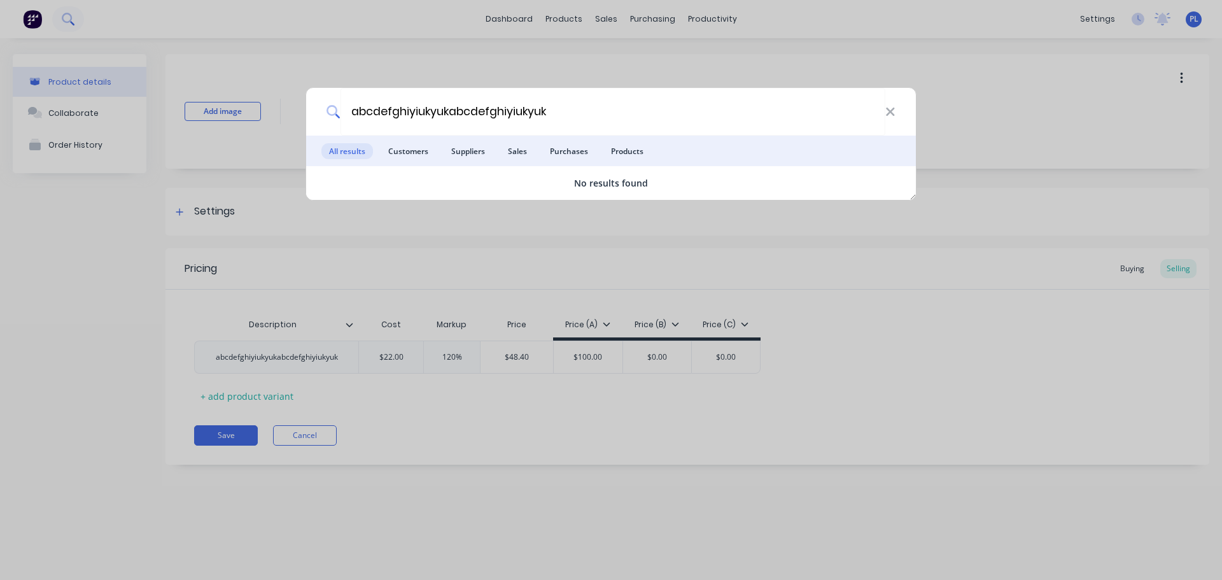
type input "abcdefghiyiukyukabcdefghiyiukyuk"
click at [434, 44] on div "abcdefghiyiukyukabcdefghiyiukyuk All results Customers Suppliers Sales Purchase…" at bounding box center [611, 290] width 1222 height 580
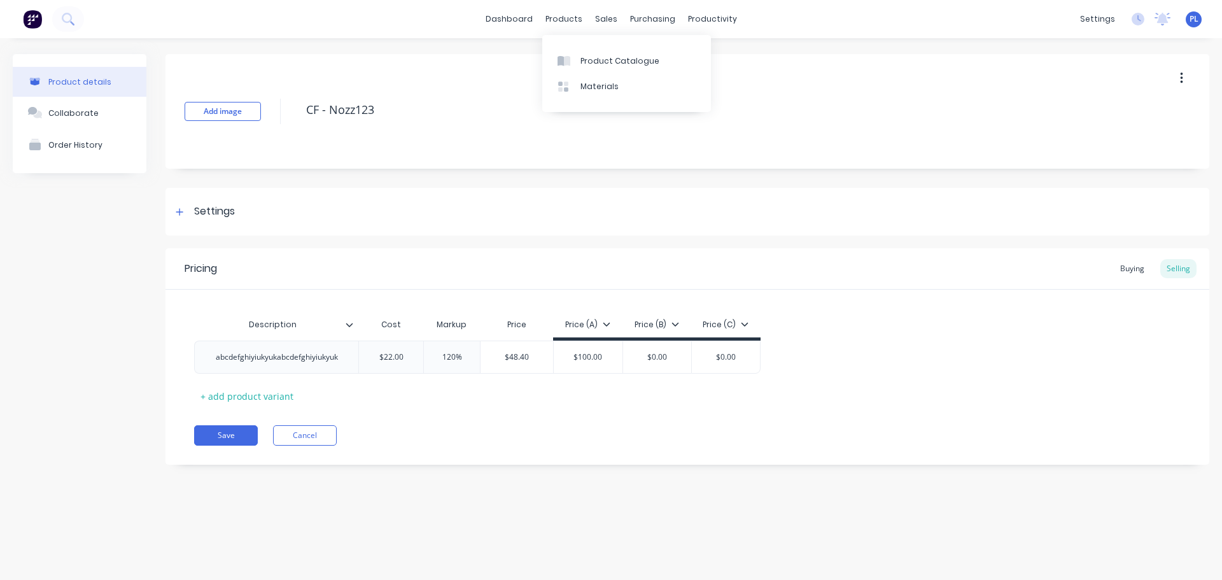
drag, startPoint x: 570, startPoint y: 45, endPoint x: 593, endPoint y: 69, distance: 33.8
click at [572, 50] on div "Product Catalogue Materials" at bounding box center [626, 73] width 169 height 77
click at [593, 69] on link "Product Catalogue" at bounding box center [626, 60] width 169 height 25
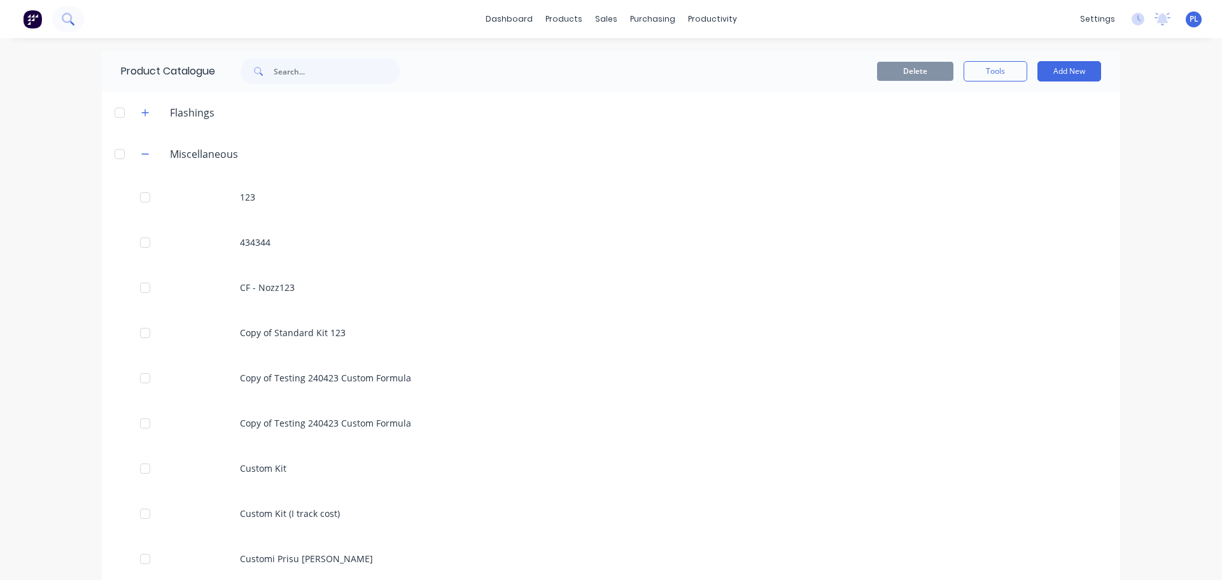
click at [66, 18] on icon at bounding box center [68, 19] width 12 height 12
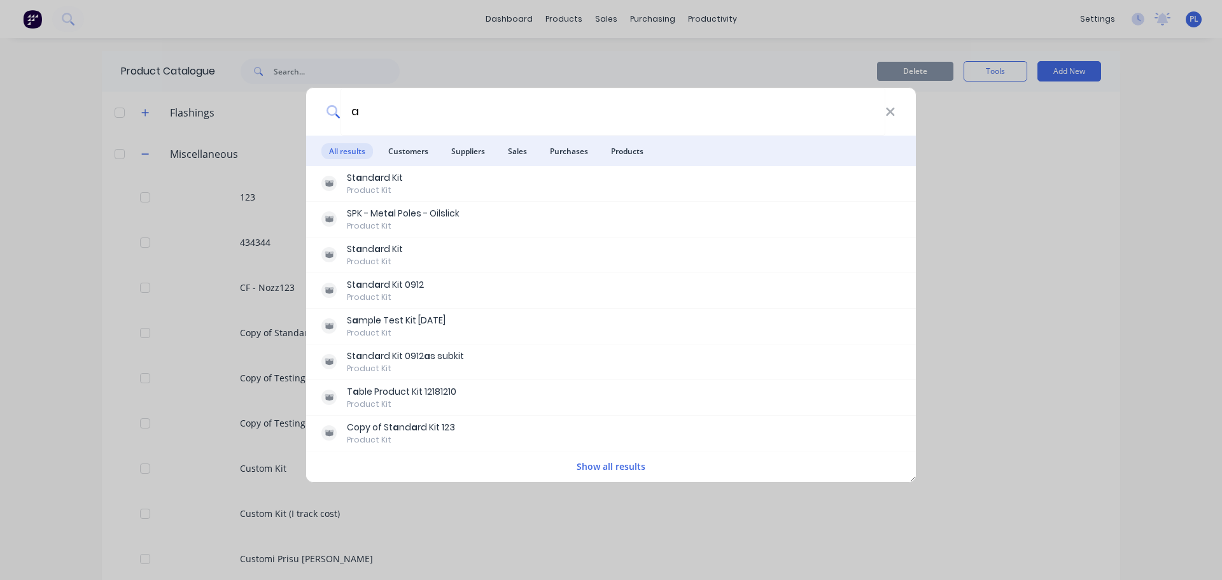
type input "a"
click at [1079, 234] on div "a All results Customers Suppliers Sales Purchases Products St a nd a rd Kit Pro…" at bounding box center [611, 290] width 1222 height 580
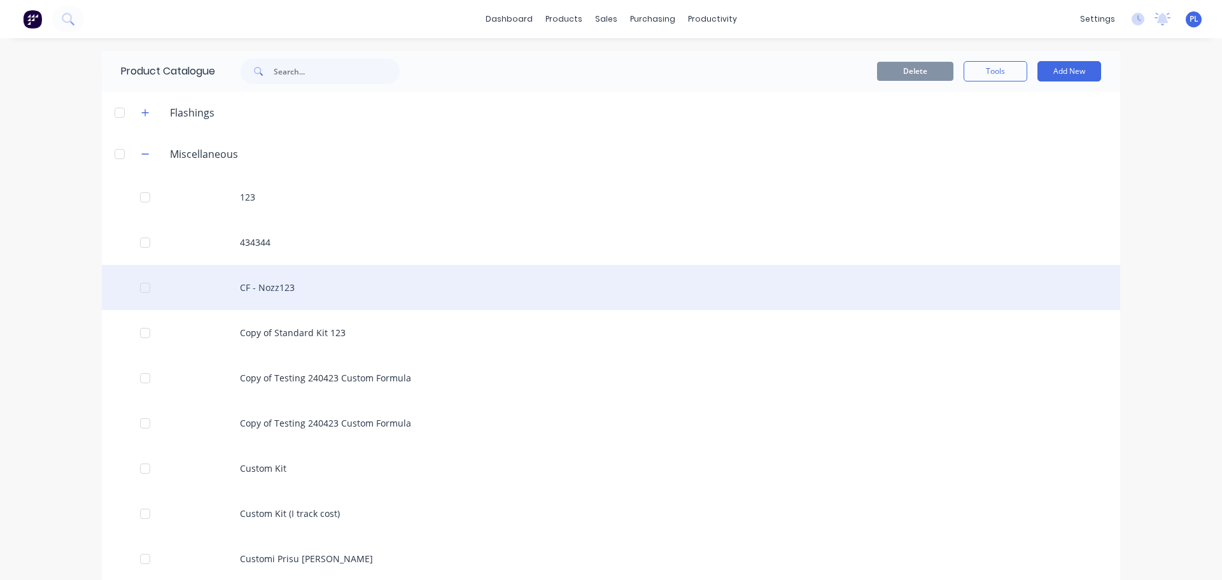
click at [284, 266] on div "CF - Nozz123" at bounding box center [611, 287] width 1019 height 45
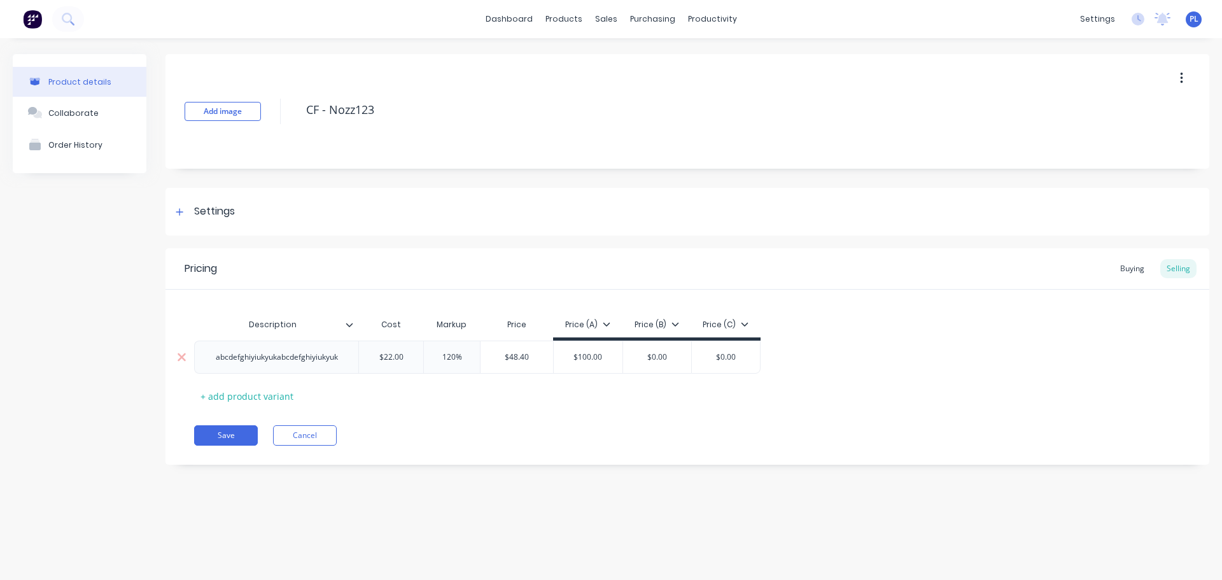
click at [223, 350] on div "abcdefghiyiukyukabcdefghiyiukyuk" at bounding box center [277, 357] width 143 height 17
click at [229, 357] on div "abcdefghiyiukyukabcdefghiyiukyuk" at bounding box center [277, 357] width 143 height 17
copy div "abcdefghiyiukyukabcdefghiyiukyuk"
click at [67, 15] on icon at bounding box center [68, 19] width 12 height 12
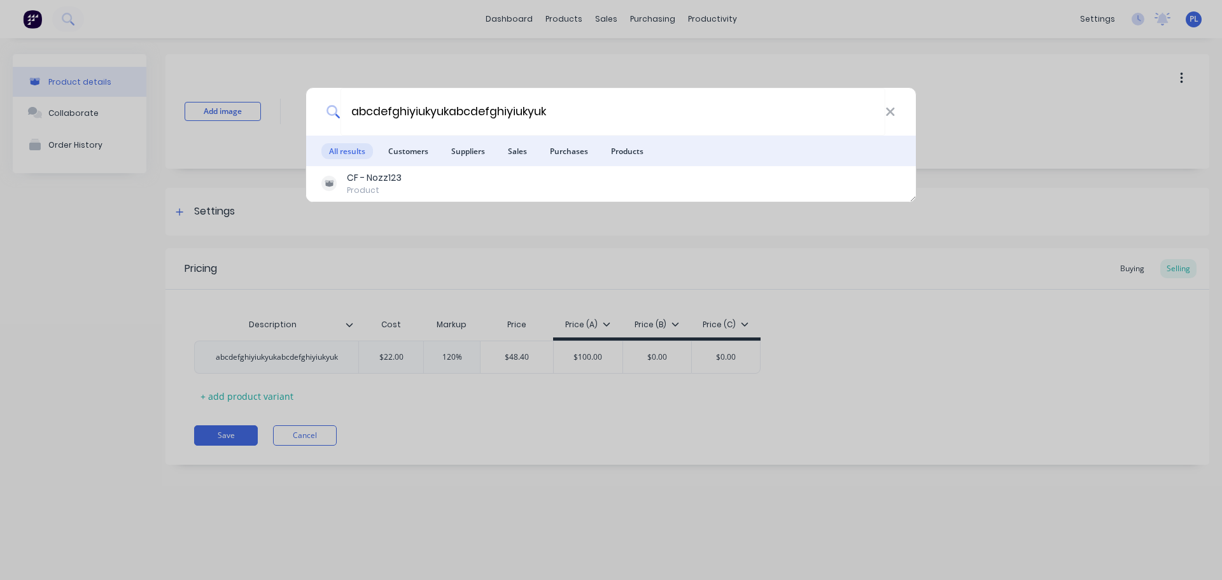
type input "abcdefghiyiukyukabcdefghiyiukyuk"
click at [513, 22] on div "abcdefghiyiukyukabcdefghiyiukyuk All results Customers Suppliers Sales Purchase…" at bounding box center [611, 290] width 1222 height 580
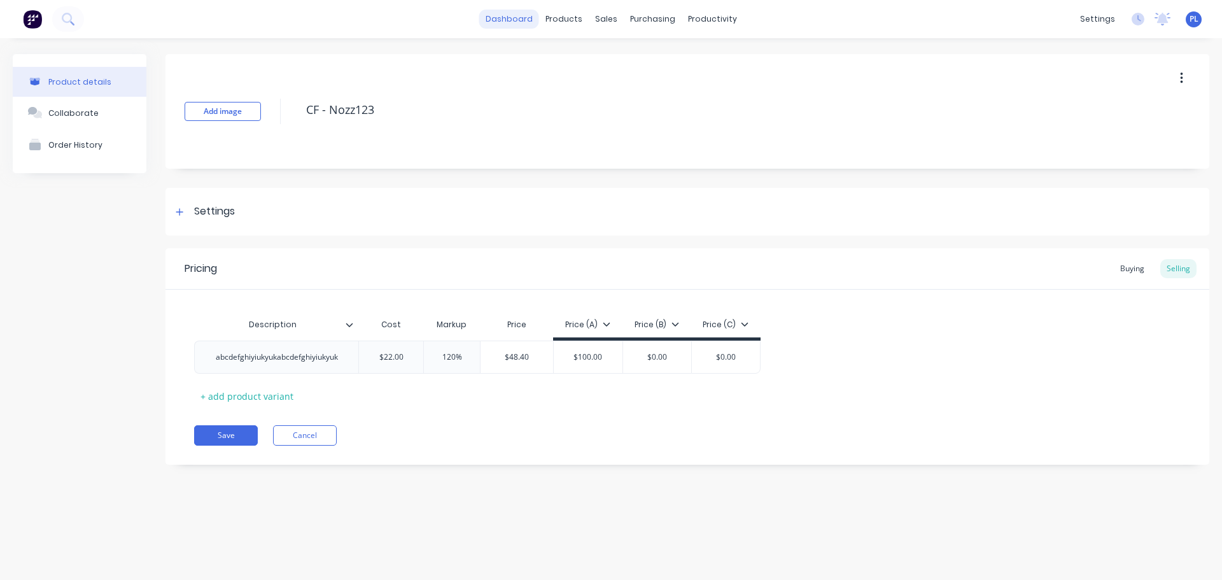
click at [513, 22] on link "dashboard" at bounding box center [509, 19] width 60 height 19
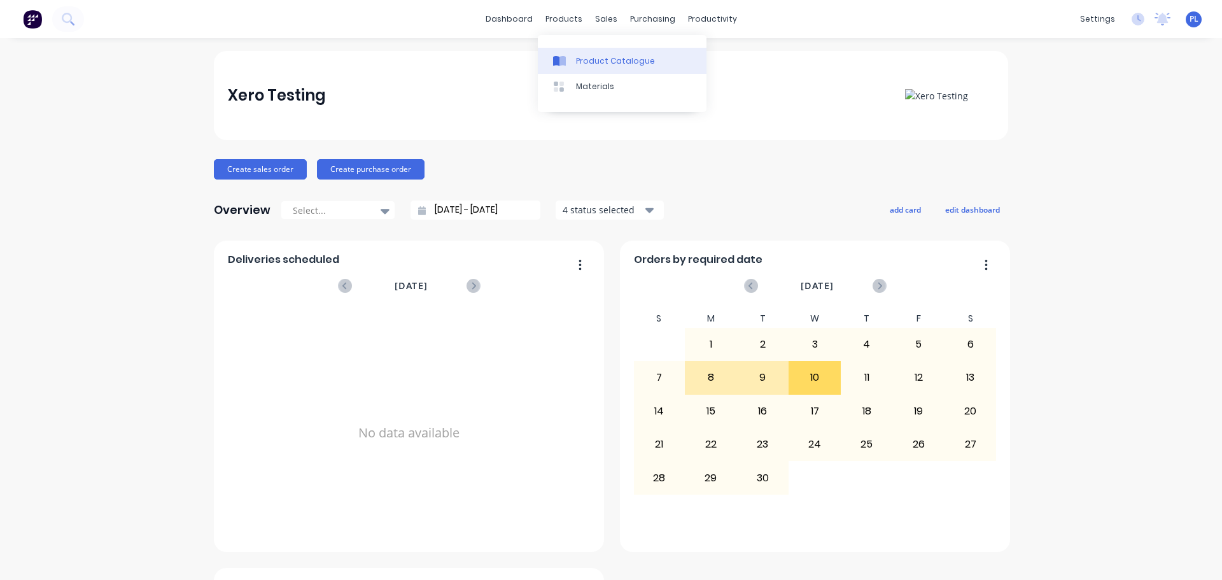
click at [590, 69] on link "Product Catalogue" at bounding box center [622, 60] width 169 height 25
drag, startPoint x: 1175, startPoint y: 129, endPoint x: 870, endPoint y: 27, distance: 321.1
drag, startPoint x: 1118, startPoint y: 195, endPoint x: 956, endPoint y: 434, distance: 288.4
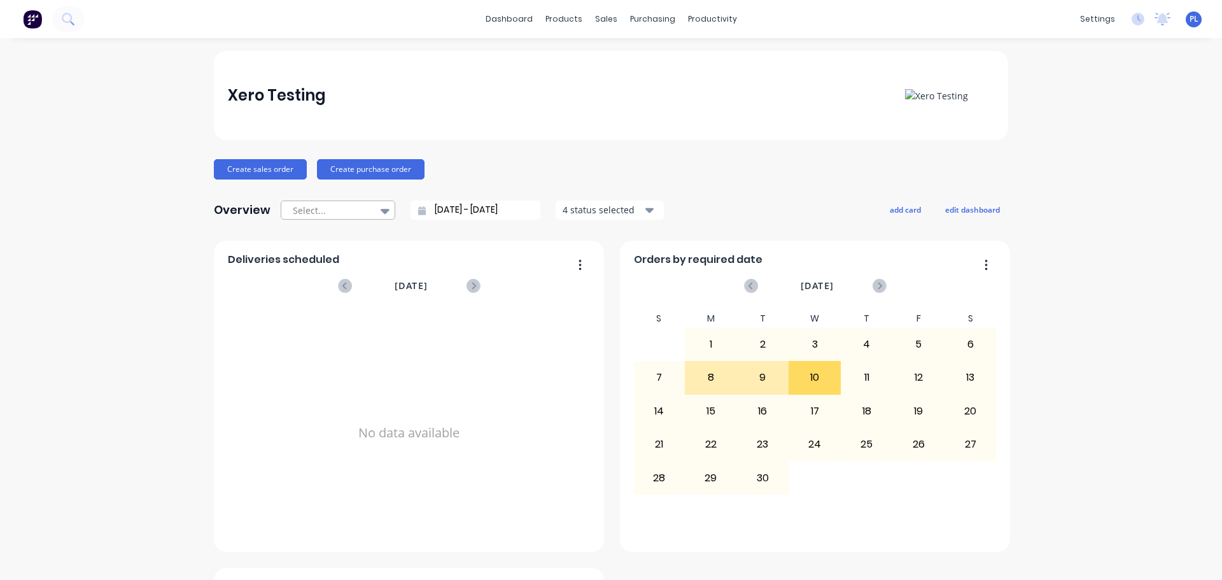
click at [315, 213] on div at bounding box center [332, 210] width 80 height 16
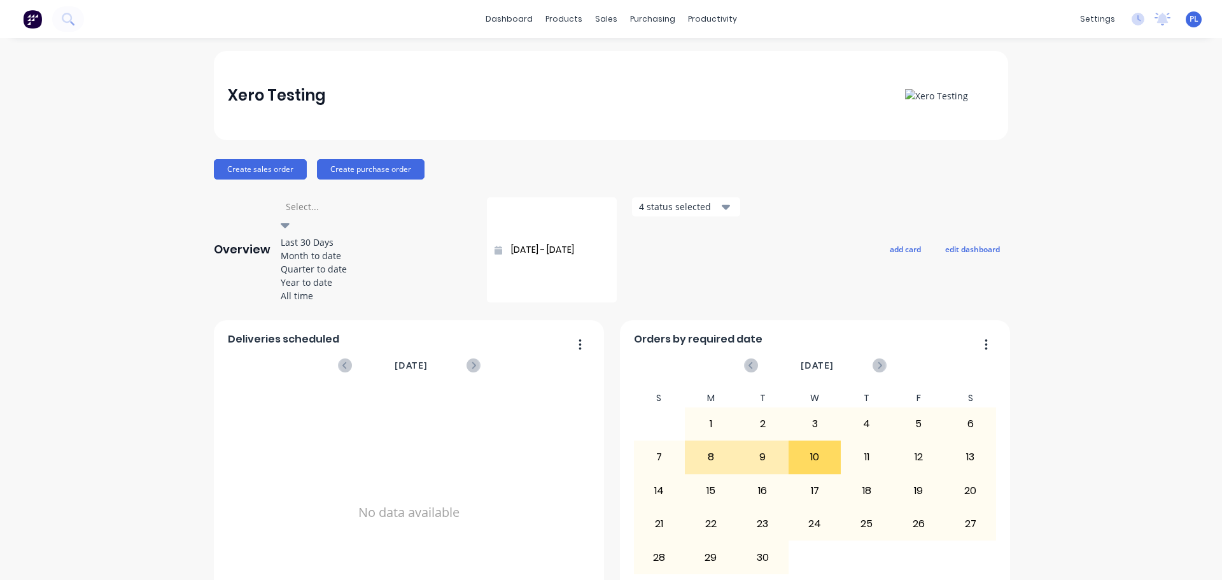
click at [322, 276] on div "Quarter to date" at bounding box center [376, 268] width 191 height 13
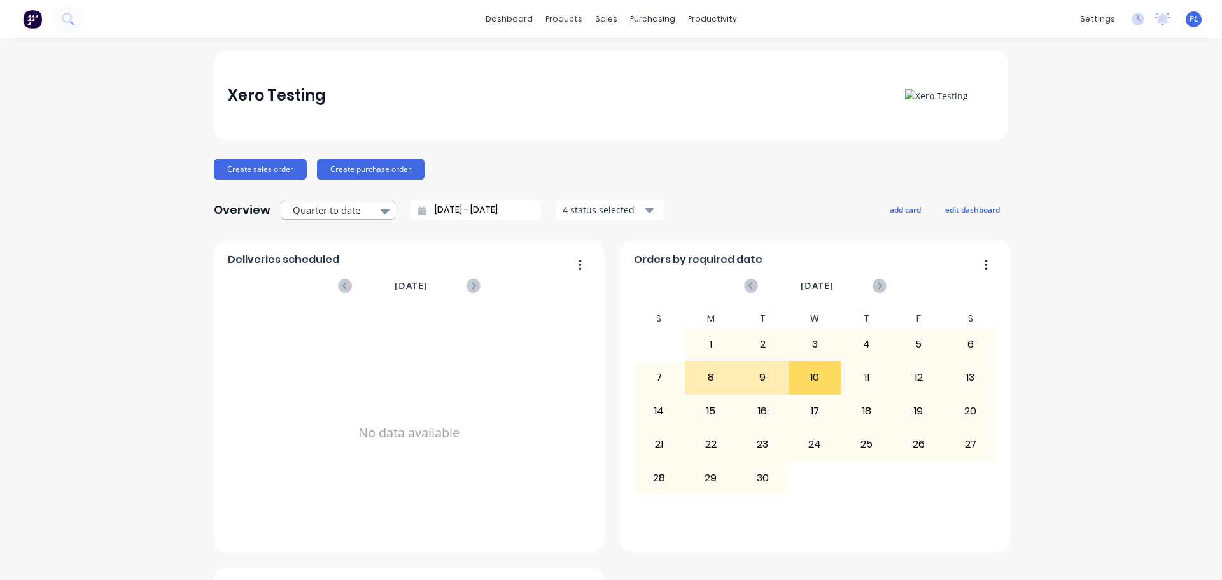
click at [330, 215] on div at bounding box center [332, 210] width 80 height 16
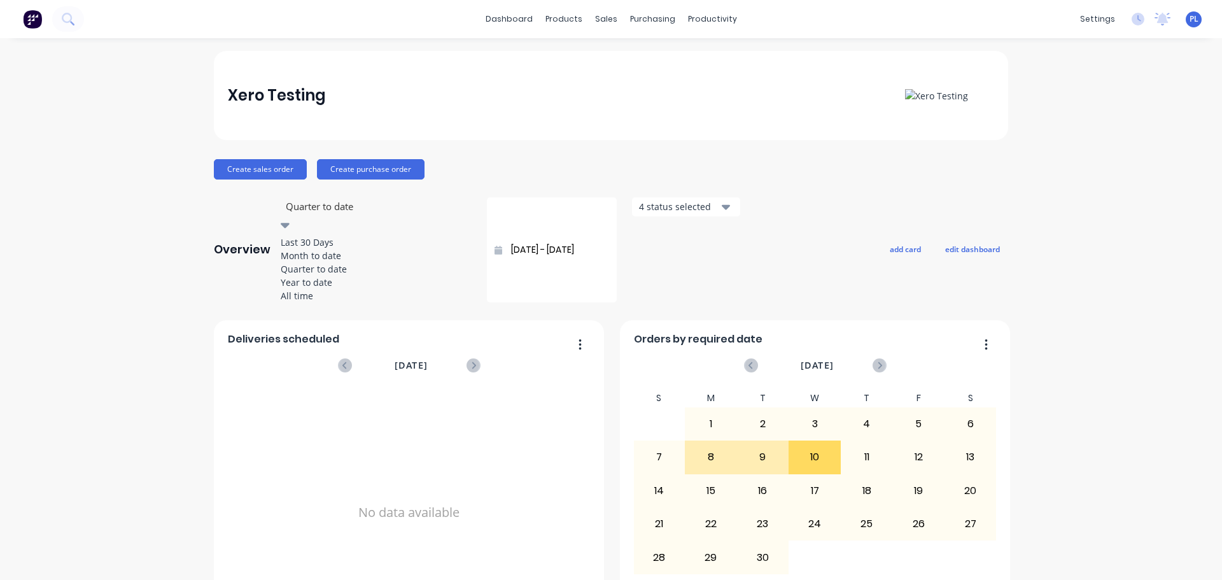
click at [354, 262] on div "Month to date" at bounding box center [376, 255] width 191 height 13
type input "[DATE] - [DATE]"
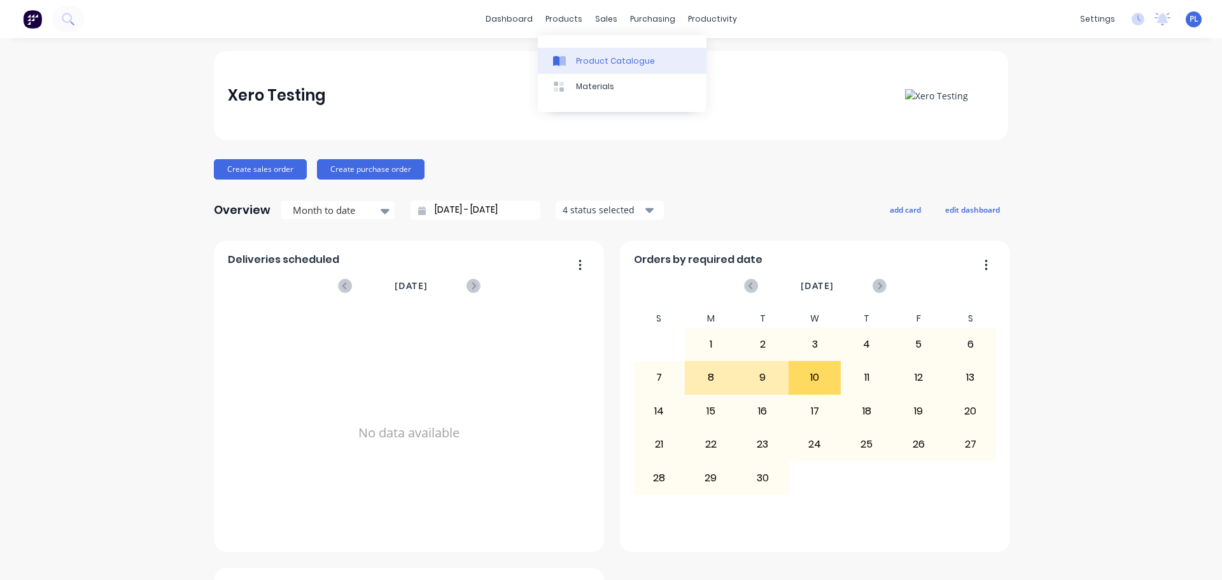
click at [582, 71] on link "Product Catalogue" at bounding box center [622, 60] width 169 height 25
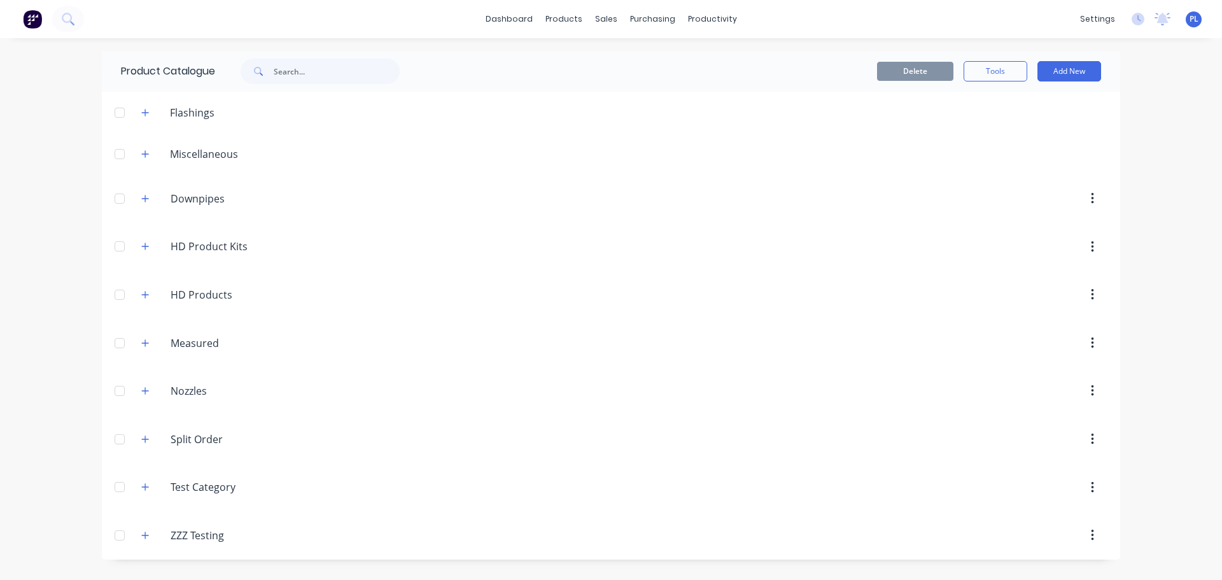
drag, startPoint x: 145, startPoint y: 149, endPoint x: 529, endPoint y: 227, distance: 391.8
click at [145, 150] on icon "button" at bounding box center [145, 154] width 8 height 9
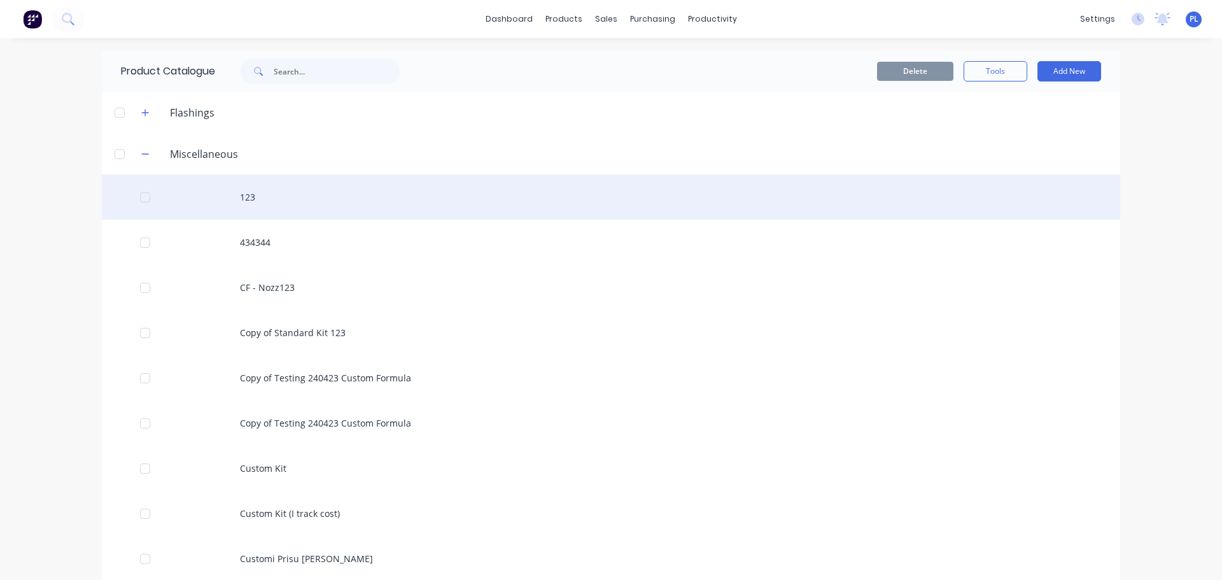
click at [260, 200] on div "123" at bounding box center [611, 196] width 1019 height 45
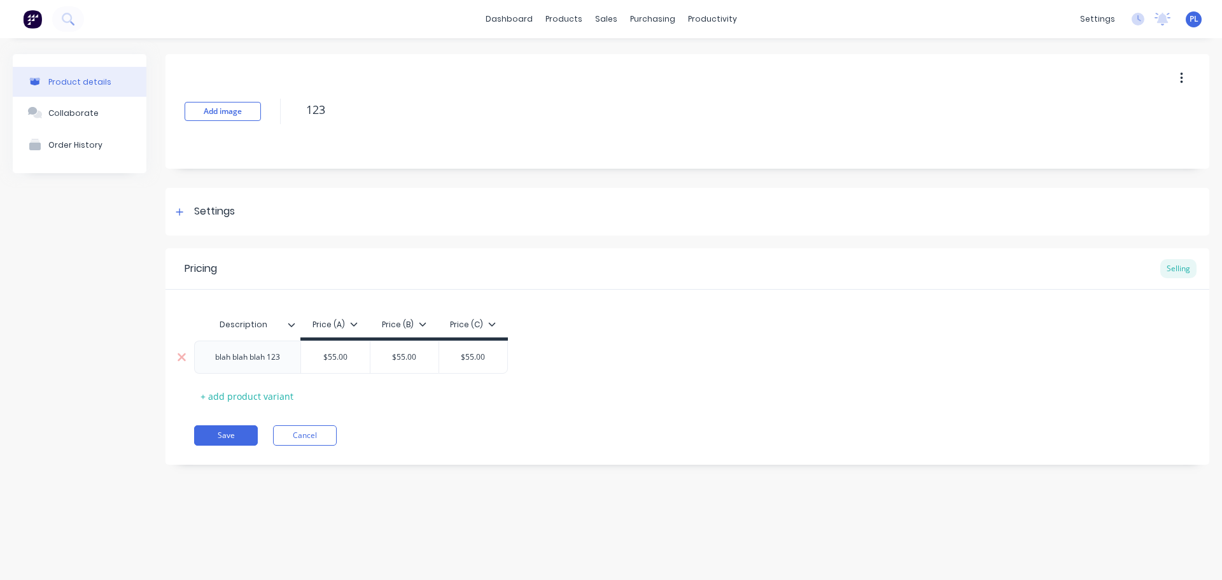
click at [241, 360] on div "blah blah blah 123" at bounding box center [247, 357] width 85 height 17
copy div "blah blah blah 123"
click at [62, 13] on button at bounding box center [68, 18] width 32 height 25
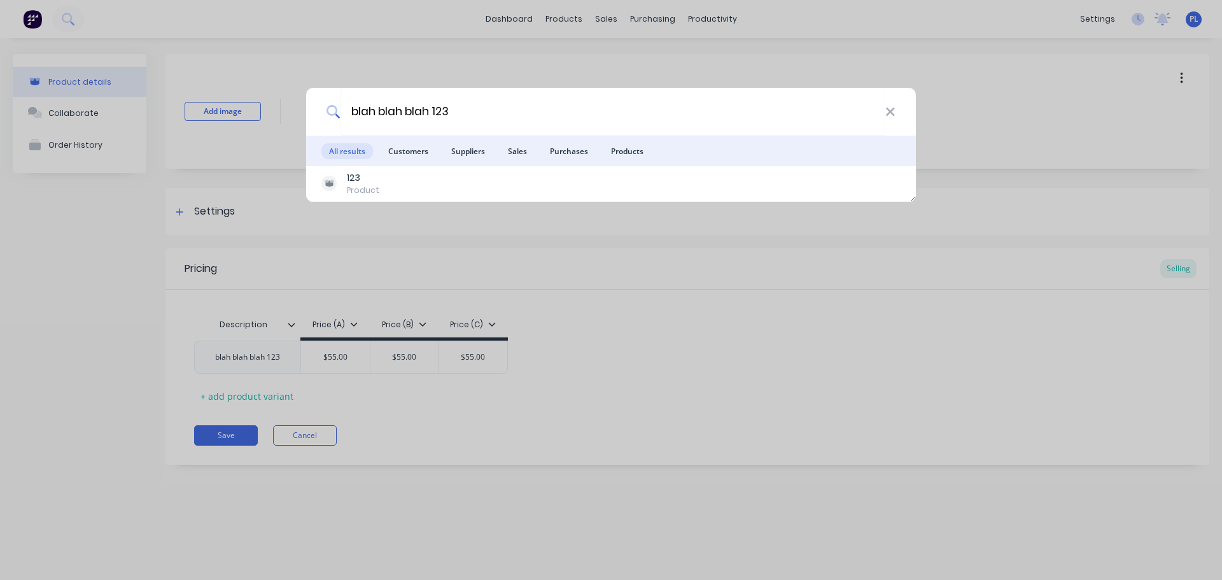
type input "blah blah blah 123"
drag, startPoint x: 783, startPoint y: 396, endPoint x: 691, endPoint y: 359, distance: 98.8
click at [769, 389] on div "blah blah blah 123 All results Customers Suppliers Sales Purchases Products 123…" at bounding box center [611, 290] width 1222 height 580
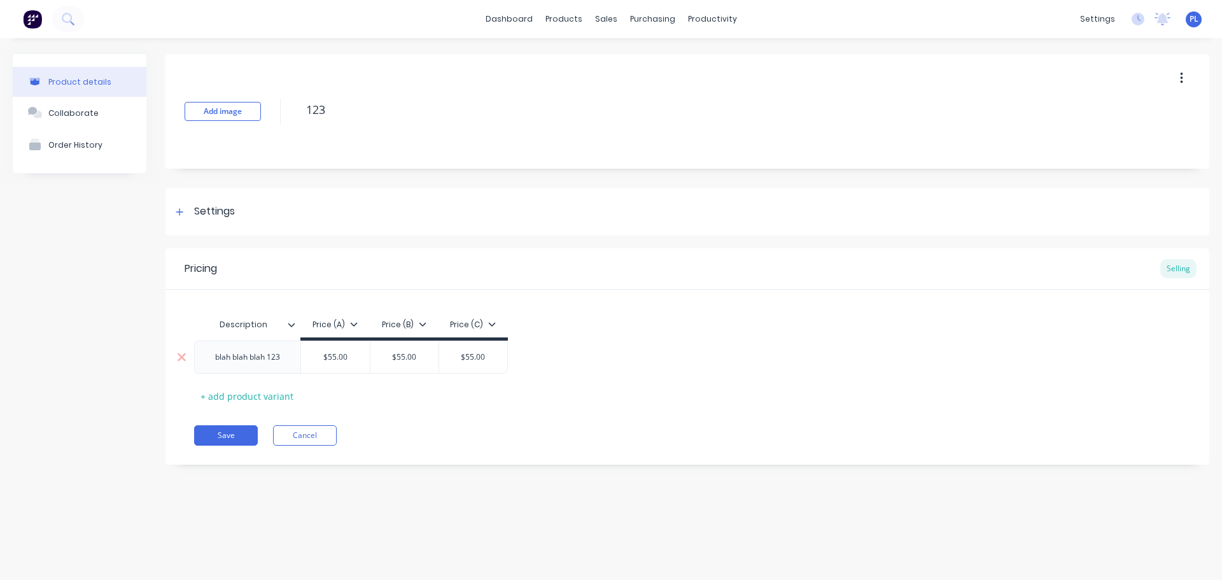
click at [231, 350] on div "blah blah blah 123" at bounding box center [247, 357] width 85 height 17
click at [246, 362] on div "blah blah blah 123" at bounding box center [247, 357] width 85 height 17
click at [306, 428] on button "Cancel" at bounding box center [305, 435] width 64 height 20
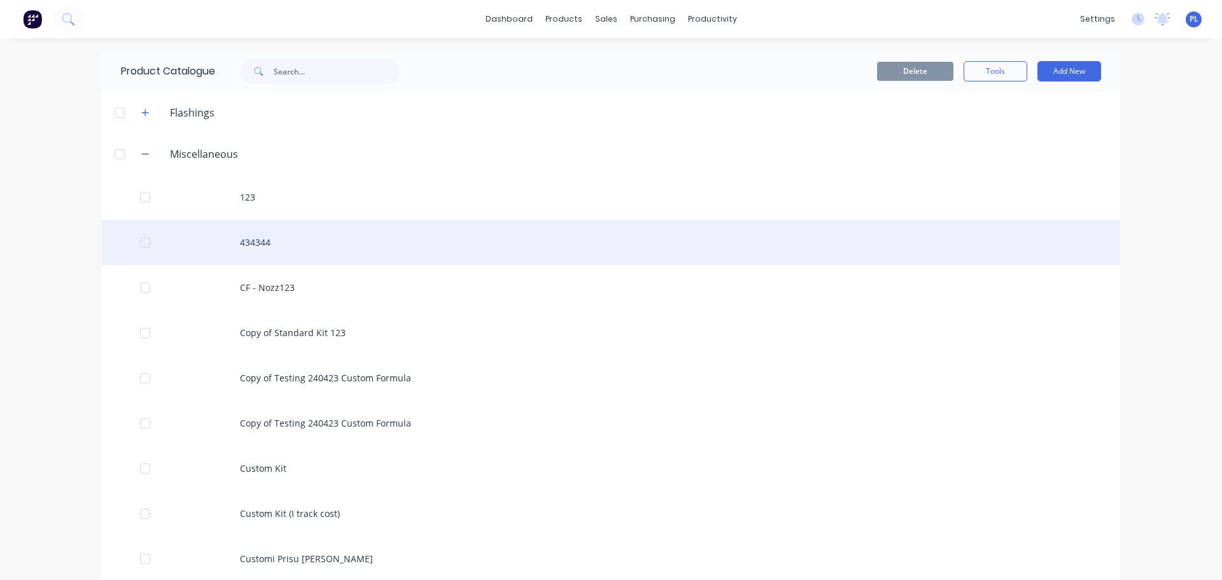
click at [268, 253] on div "434344" at bounding box center [611, 242] width 1019 height 45
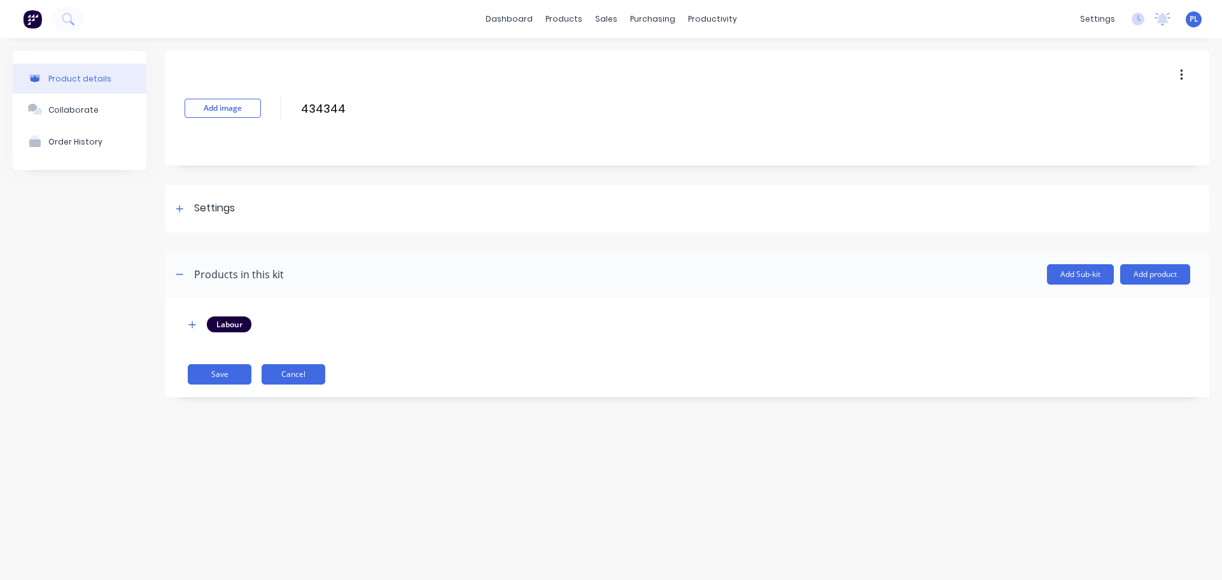
click at [316, 374] on button "Cancel" at bounding box center [294, 374] width 64 height 20
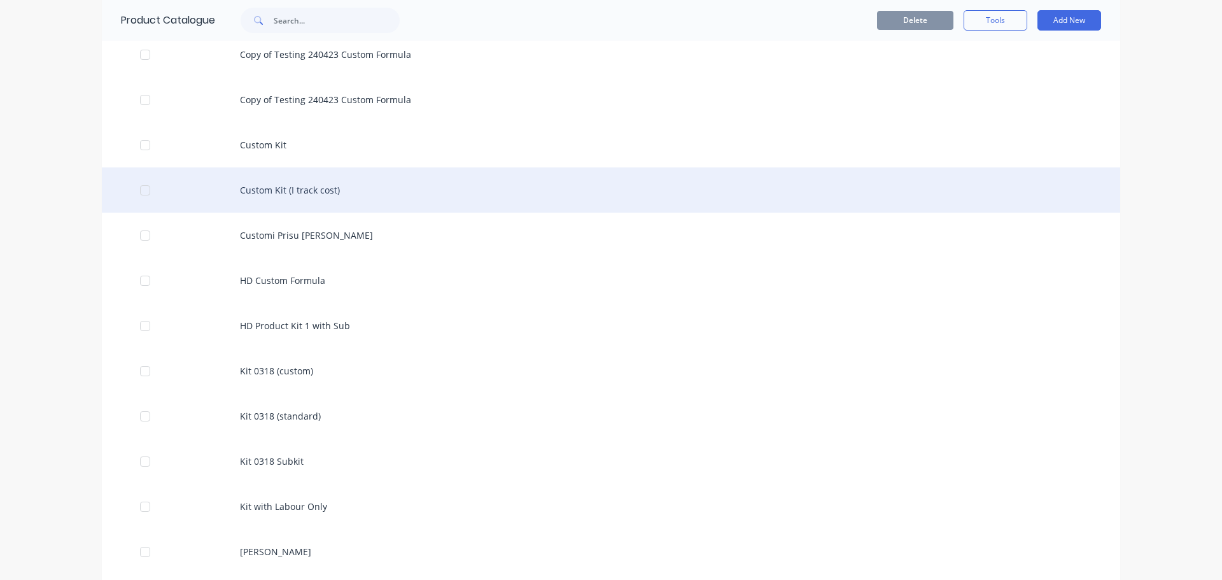
scroll to position [255, 0]
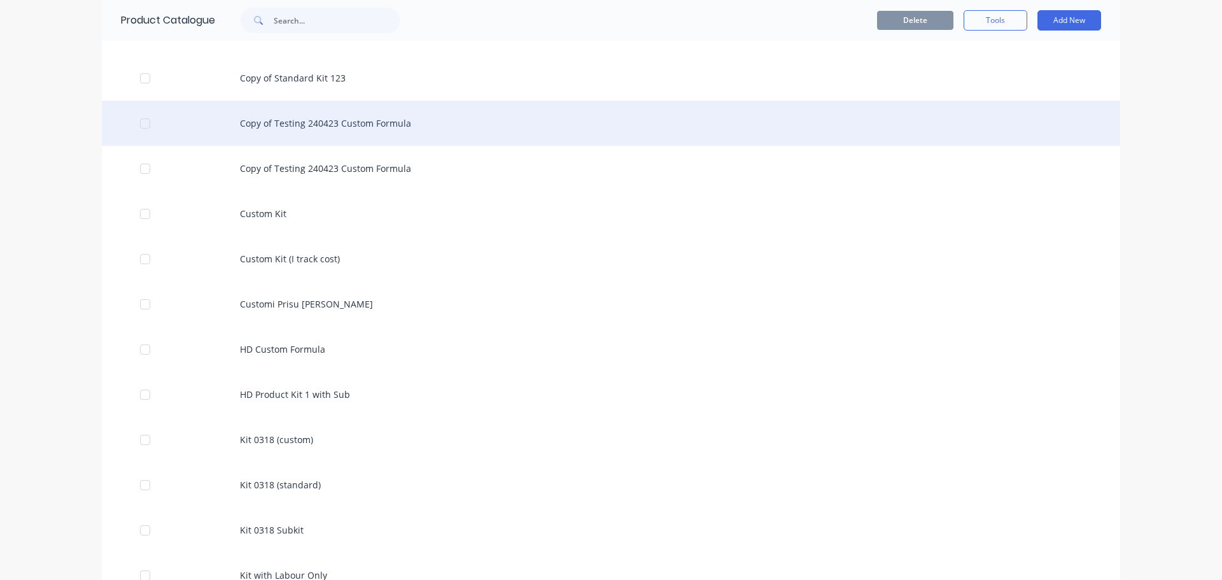
click at [325, 125] on div "Copy of Testing 240423 Custom Formula" at bounding box center [611, 123] width 1019 height 45
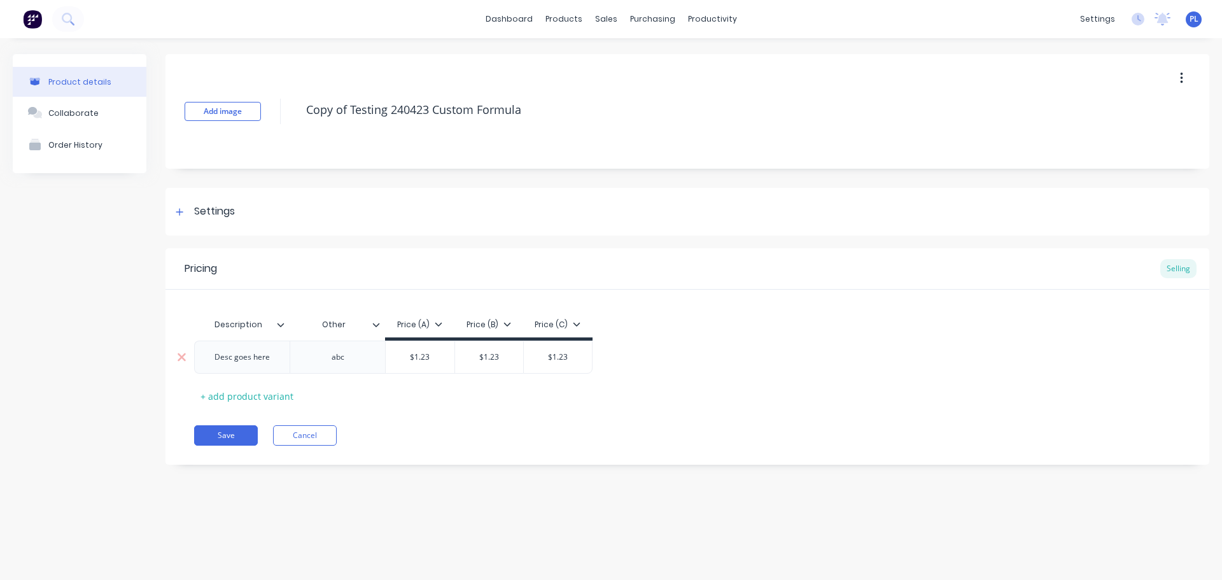
click at [244, 353] on div "Desc goes here" at bounding box center [242, 357] width 76 height 17
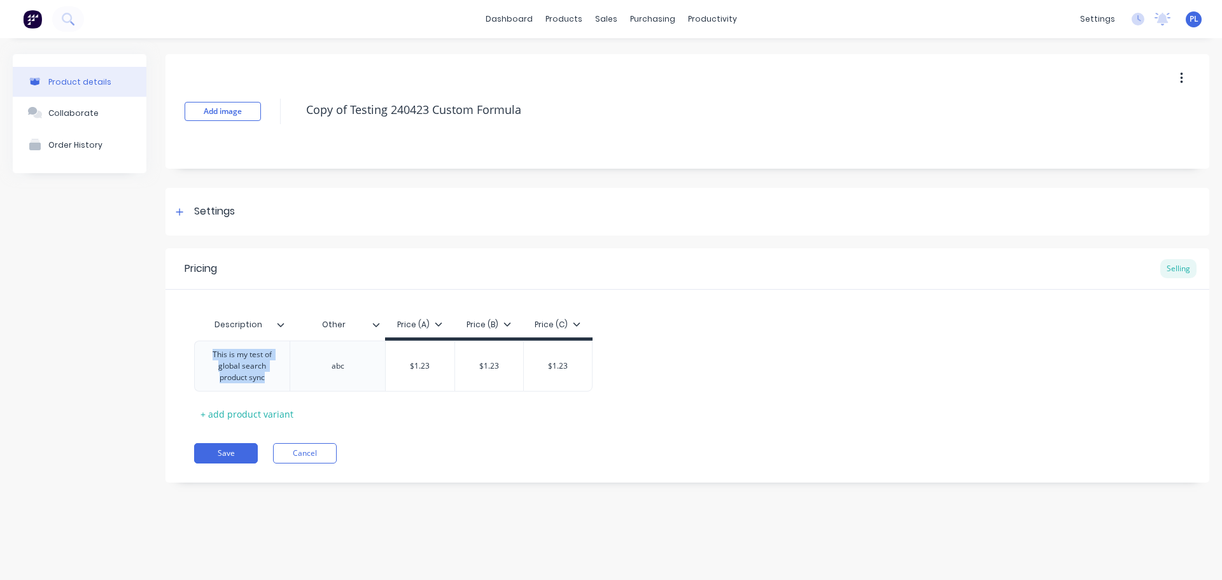
copy div "This is my test of global search product sync"
click at [211, 462] on div "Pricing Selling Description Other Price (A) Price (B) Price (C) This is my test…" at bounding box center [688, 365] width 1044 height 234
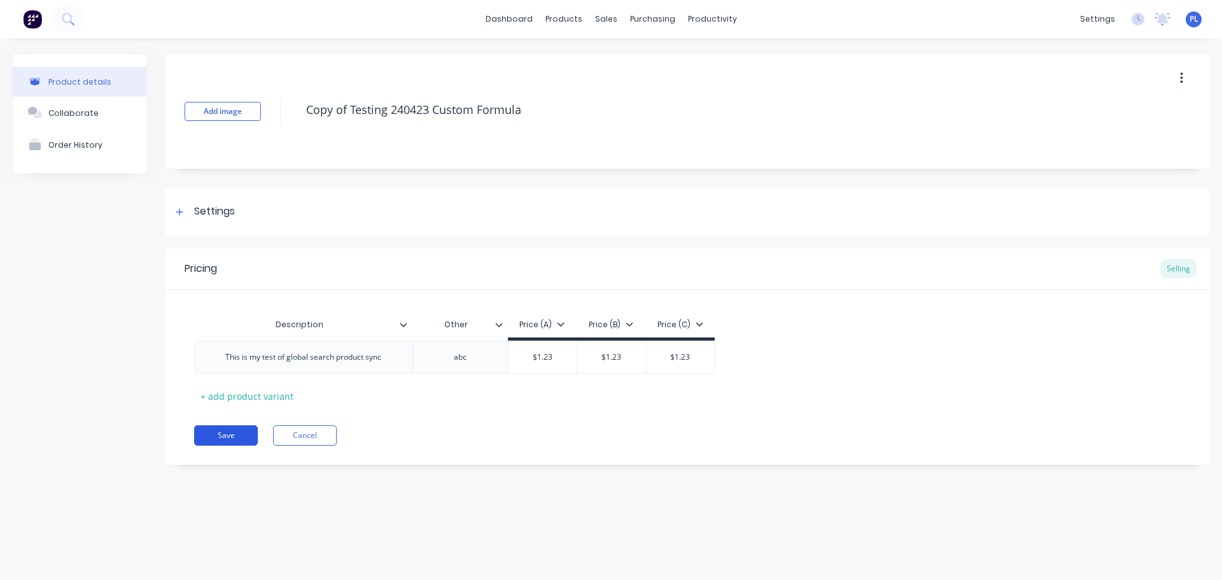
drag, startPoint x: 241, startPoint y: 409, endPoint x: 230, endPoint y: 434, distance: 26.5
click at [240, 410] on div "Pricing Selling Description Other Price (A) Price (B) Price (C) This is my test…" at bounding box center [688, 356] width 1044 height 216
click at [225, 441] on button "Save" at bounding box center [226, 435] width 64 height 20
click at [66, 22] on div "dashboard products sales purchasing productivity dashboard products Product Cat…" at bounding box center [611, 19] width 1222 height 38
click at [61, 23] on button at bounding box center [68, 18] width 32 height 25
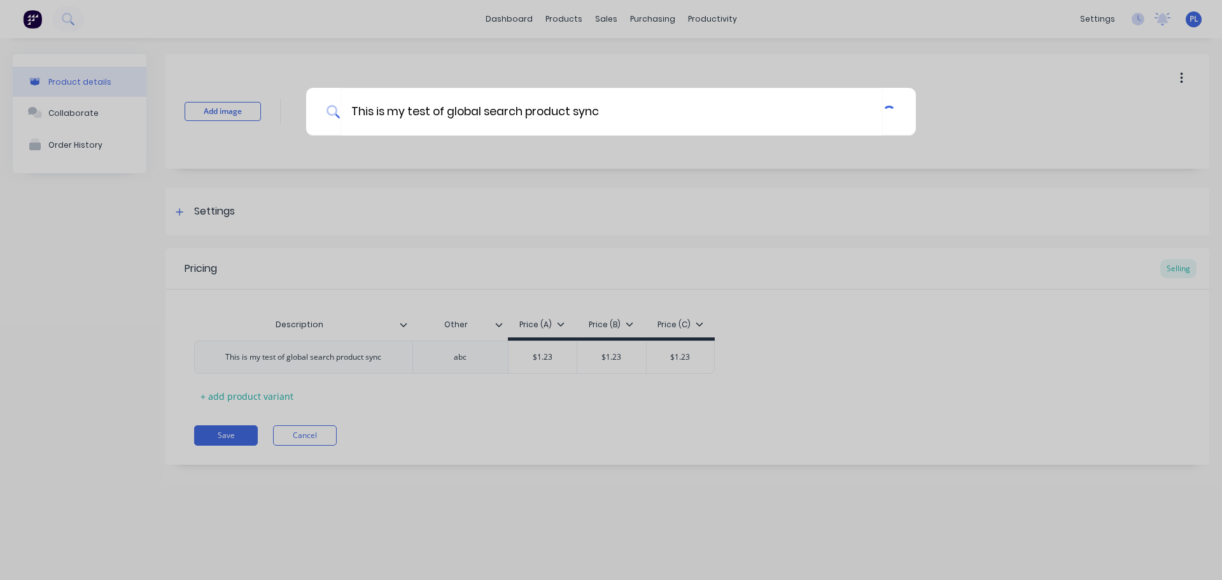
type input "This is my test of global search product sync"
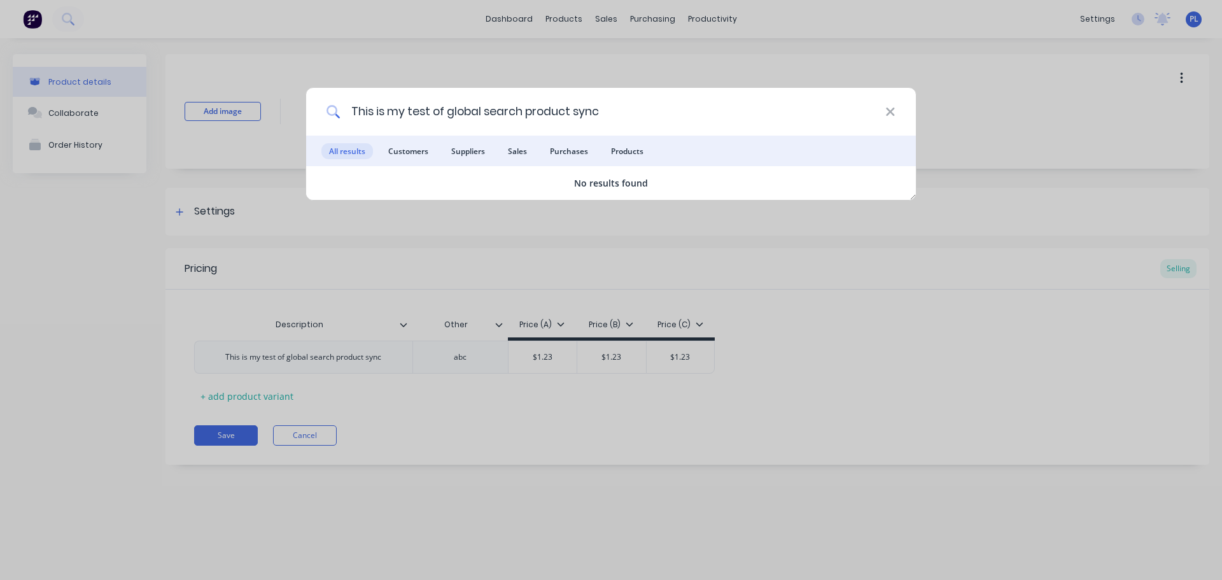
click at [688, 103] on input "This is my test of global search product sync" at bounding box center [613, 112] width 545 height 48
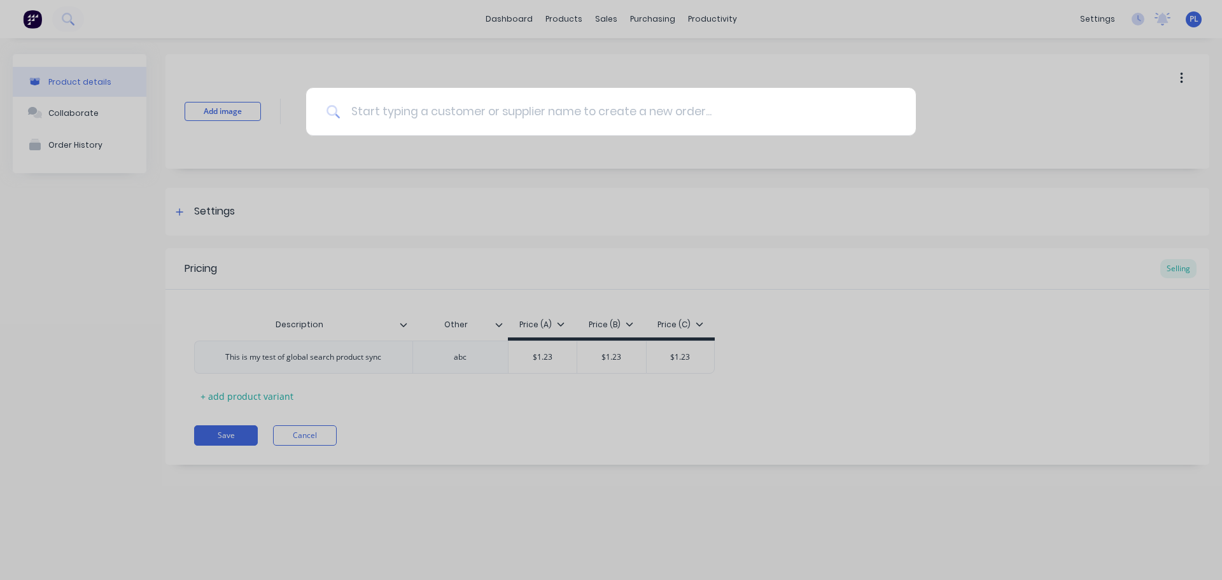
paste input "This is my test of global search product sync"
type input "This is my test of global search product sync"
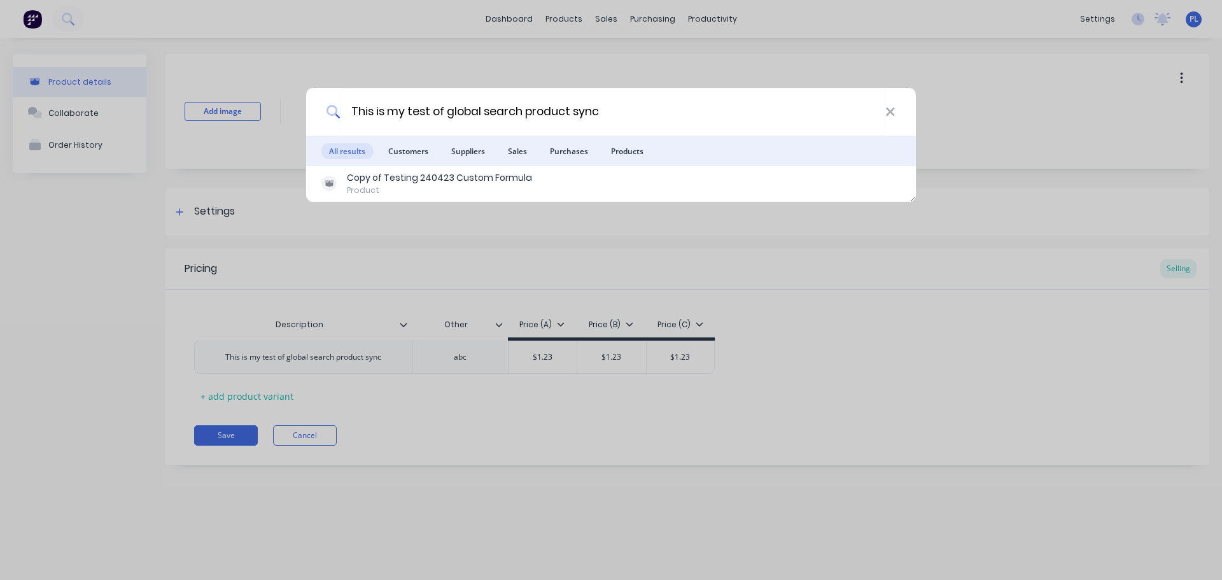
click at [530, 338] on div "This is my test of global search product sync All results Customers Suppliers S…" at bounding box center [611, 290] width 1222 height 580
